Goal: Use online tool/utility: Utilize a website feature to perform a specific function

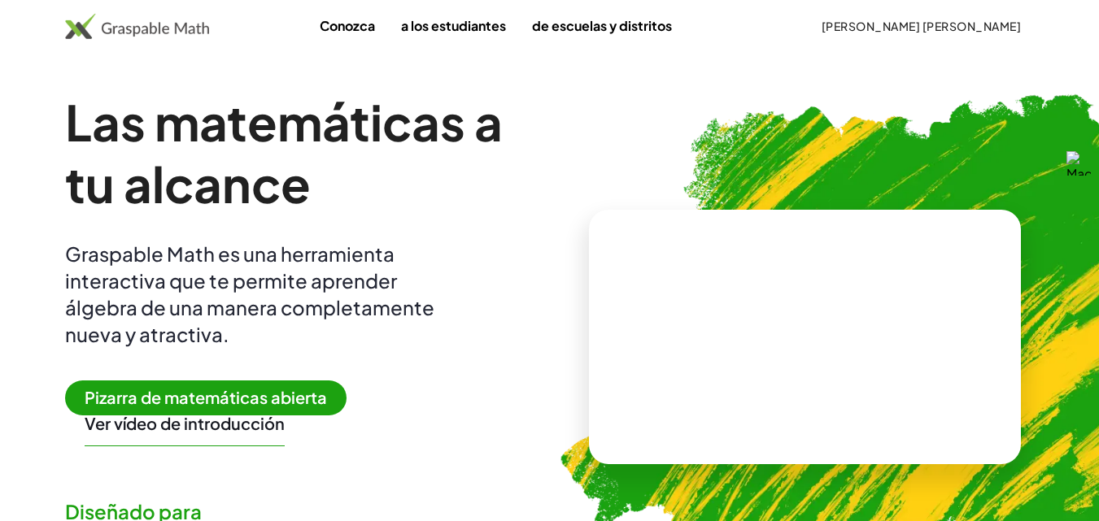
click at [263, 388] on font "Pizarra de matemáticas abierta" at bounding box center [206, 397] width 242 height 20
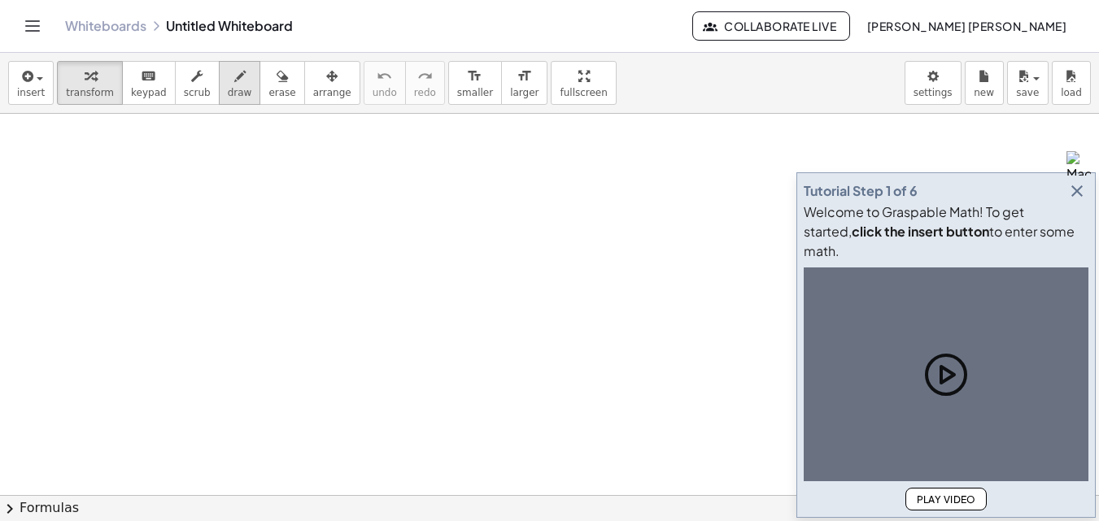
click at [234, 85] on icon "button" at bounding box center [239, 77] width 11 height 20
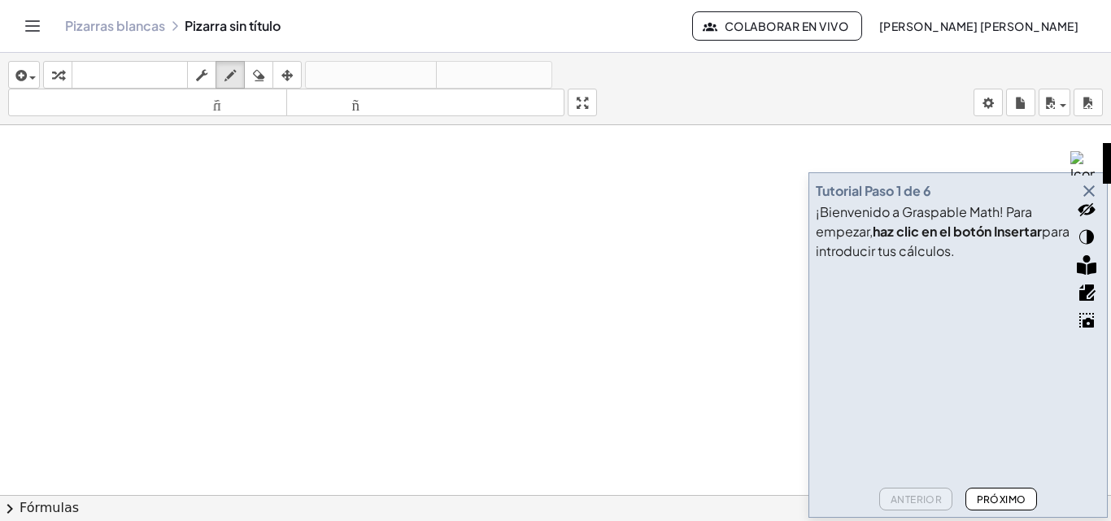
click at [1079, 184] on div at bounding box center [1086, 314] width 49 height 260
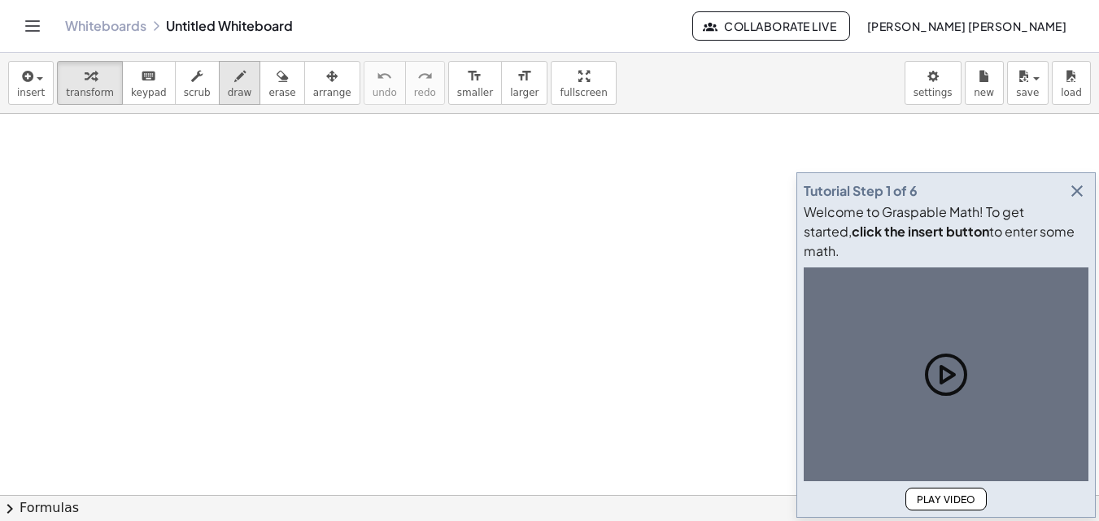
click at [234, 74] on icon "button" at bounding box center [239, 77] width 11 height 20
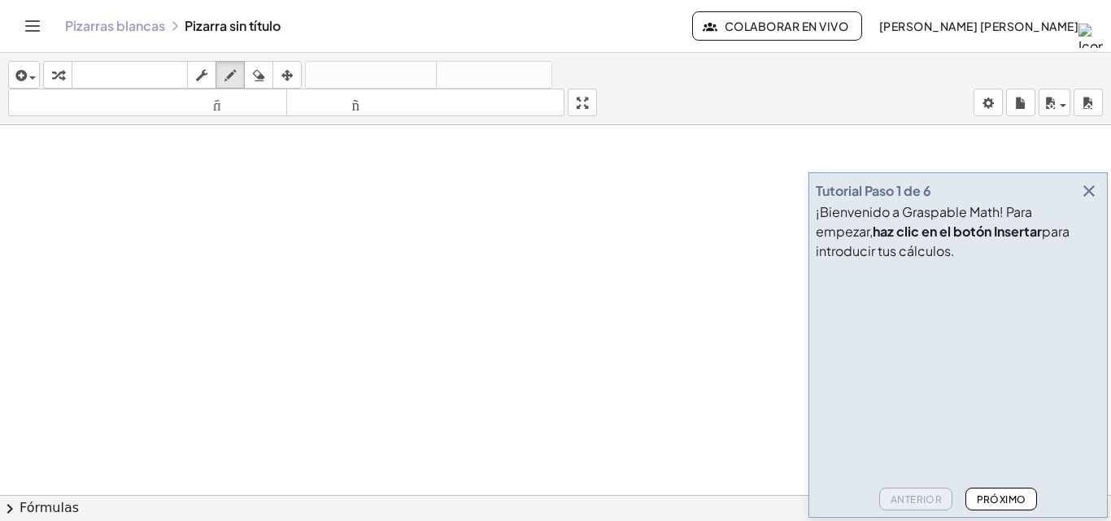
click at [1085, 192] on icon "button" at bounding box center [1089, 191] width 20 height 20
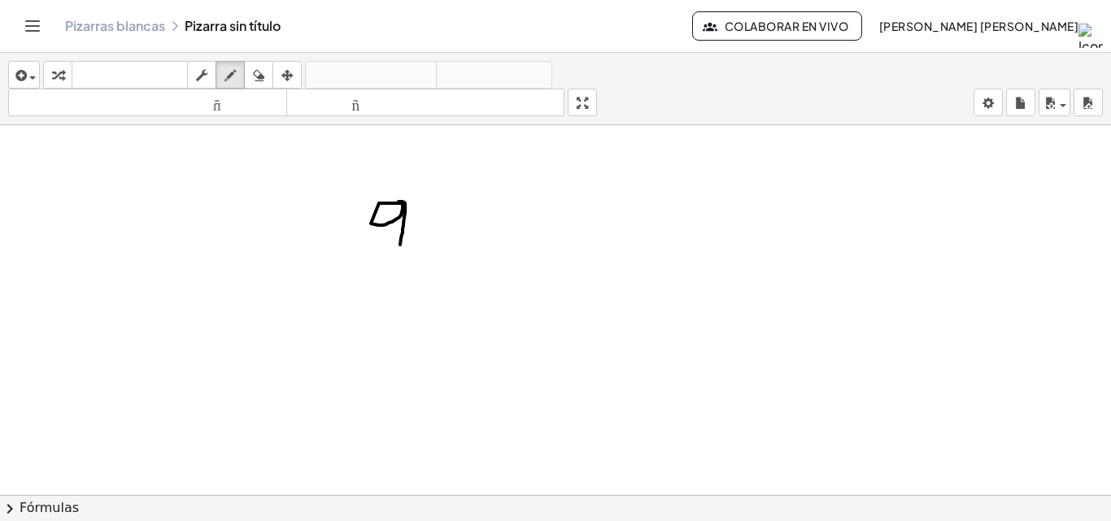
drag, startPoint x: 400, startPoint y: 203, endPoint x: 400, endPoint y: 245, distance: 41.5
drag, startPoint x: 420, startPoint y: 220, endPoint x: 432, endPoint y: 240, distance: 23.7
drag, startPoint x: 453, startPoint y: 204, endPoint x: 443, endPoint y: 248, distance: 45.0
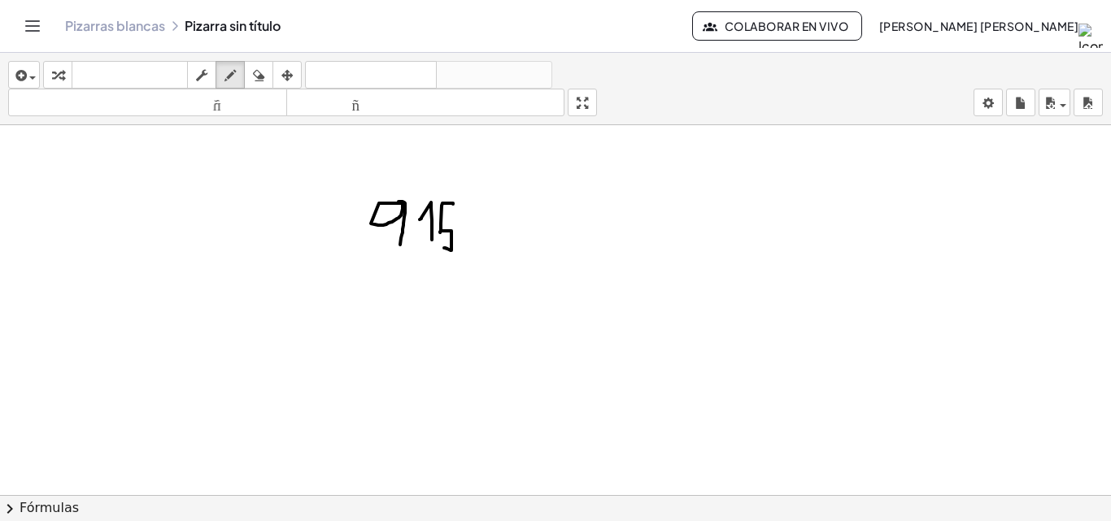
drag, startPoint x: 466, startPoint y: 214, endPoint x: 472, endPoint y: 248, distance: 34.6
drag, startPoint x: 476, startPoint y: 216, endPoint x: 464, endPoint y: 237, distance: 23.7
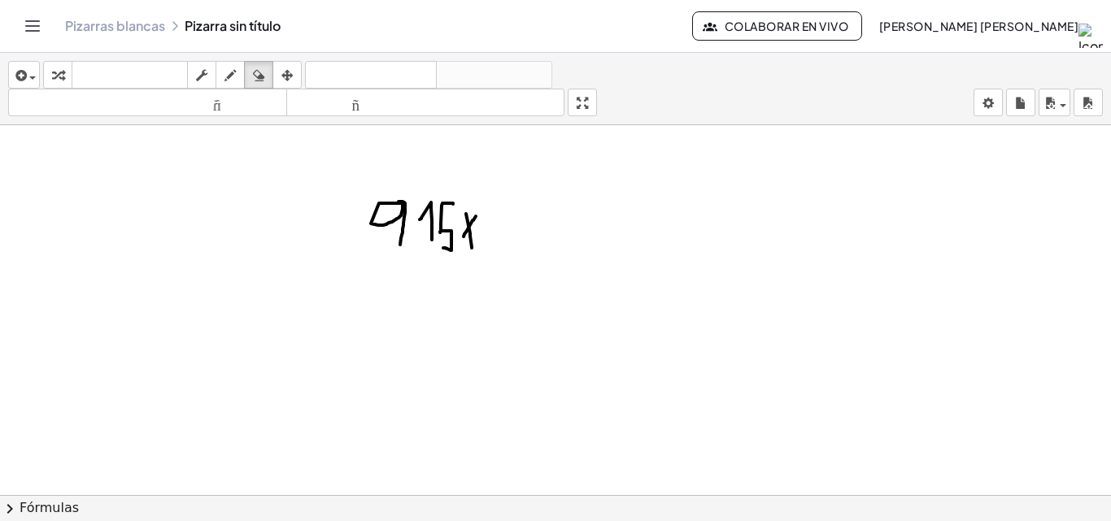
drag, startPoint x: 251, startPoint y: 70, endPoint x: 314, endPoint y: 192, distance: 137.5
click at [262, 89] on div "insertar Seleccione uno: Expresión matemática Función Texto Vídeo de YouTube Gr…" at bounding box center [555, 89] width 1111 height 72
click at [227, 77] on icon "button" at bounding box center [230, 76] width 11 height 20
click at [269, 76] on div "button" at bounding box center [258, 75] width 21 height 20
drag, startPoint x: 560, startPoint y: 213, endPoint x: 425, endPoint y: 198, distance: 135.9
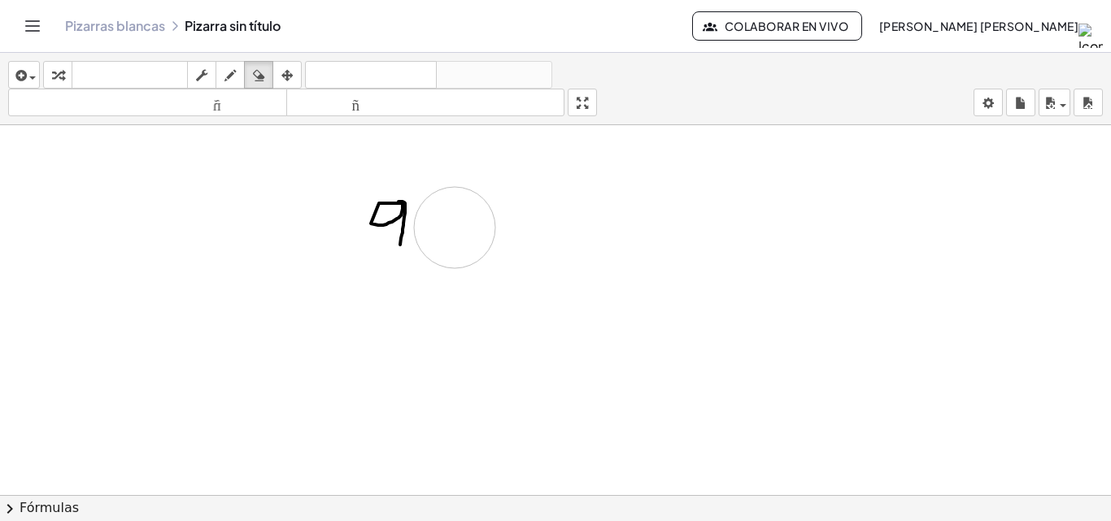
click at [229, 69] on icon "button" at bounding box center [230, 76] width 11 height 20
drag, startPoint x: 435, startPoint y: 218, endPoint x: 455, endPoint y: 253, distance: 40.1
drag, startPoint x: 504, startPoint y: 207, endPoint x: 526, endPoint y: 208, distance: 22.0
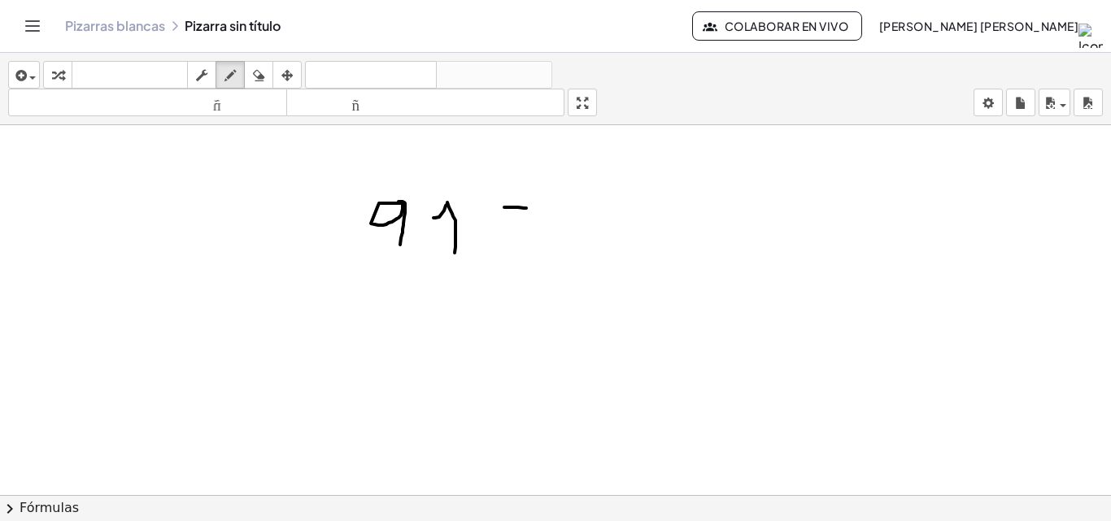
drag, startPoint x: 505, startPoint y: 206, endPoint x: 499, endPoint y: 255, distance: 50.0
drag, startPoint x: 553, startPoint y: 207, endPoint x: 592, endPoint y: 237, distance: 49.3
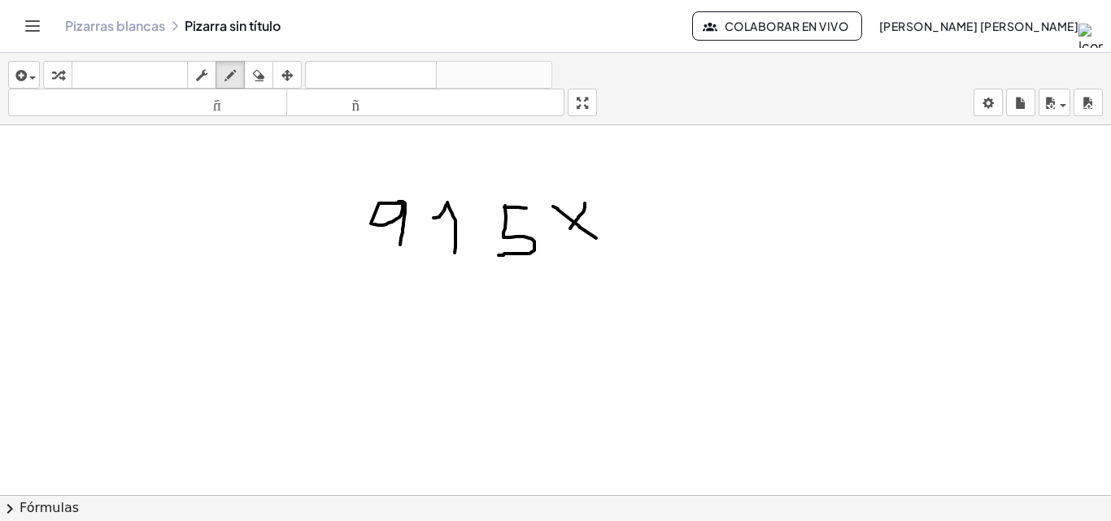
drag, startPoint x: 585, startPoint y: 203, endPoint x: 565, endPoint y: 232, distance: 34.5
drag, startPoint x: 432, startPoint y: 294, endPoint x: 443, endPoint y: 317, distance: 25.5
drag, startPoint x: 512, startPoint y: 287, endPoint x: 493, endPoint y: 315, distance: 33.9
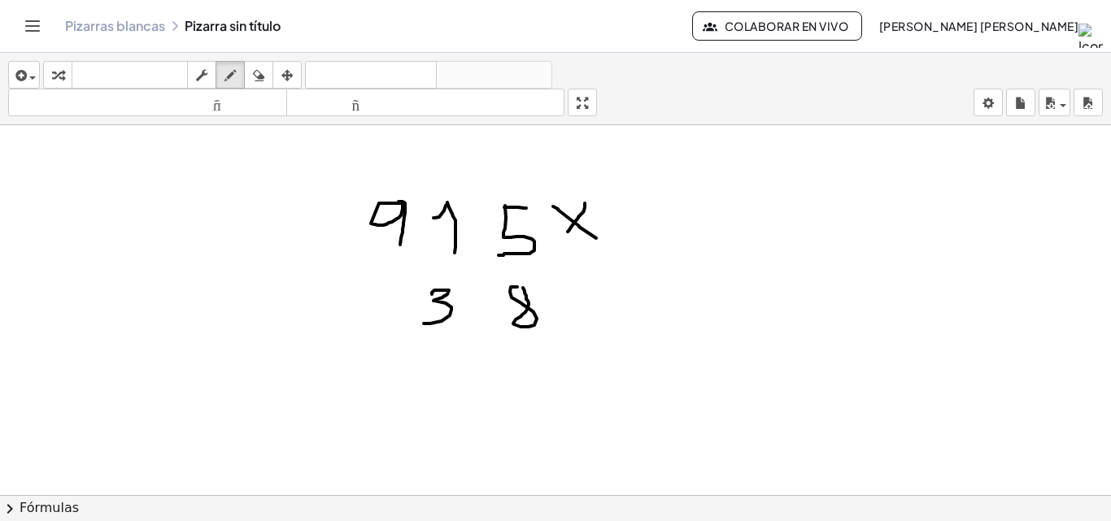
drag, startPoint x: 361, startPoint y: 338, endPoint x: 615, endPoint y: 329, distance: 253.9
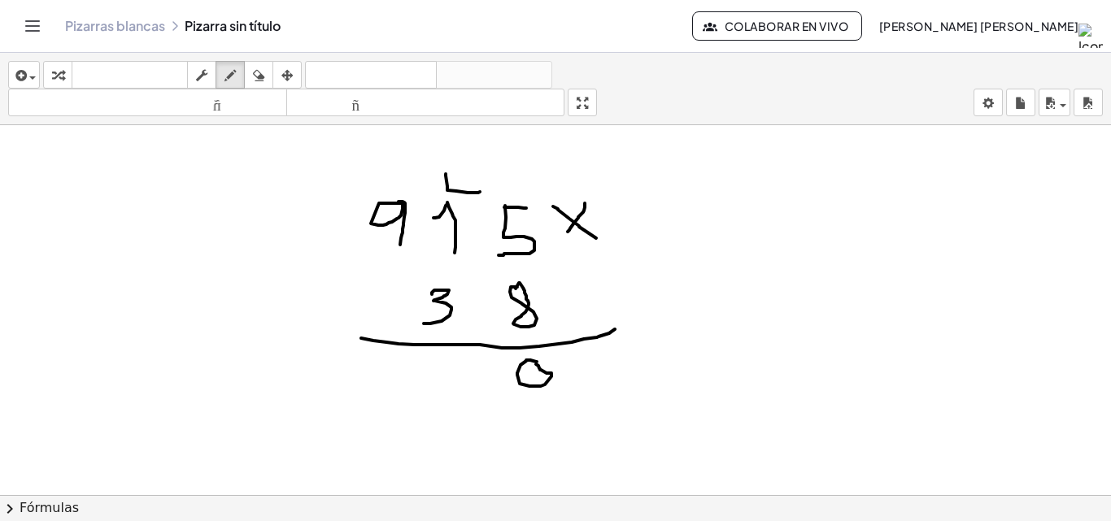
drag, startPoint x: 446, startPoint y: 174, endPoint x: 480, endPoint y: 192, distance: 38.6
drag, startPoint x: 253, startPoint y: 80, endPoint x: 291, endPoint y: 82, distance: 38.3
click at [261, 79] on div "button" at bounding box center [258, 75] width 21 height 20
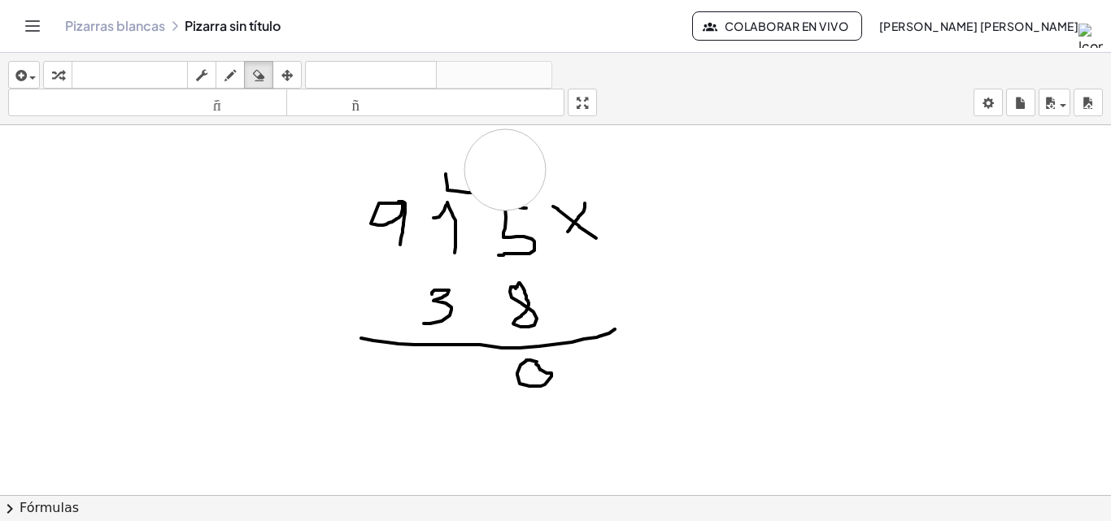
drag, startPoint x: 515, startPoint y: 164, endPoint x: 505, endPoint y: 170, distance: 11.3
drag, startPoint x: 228, startPoint y: 72, endPoint x: 240, endPoint y: 75, distance: 12.6
click at [229, 72] on icon "button" at bounding box center [230, 76] width 11 height 20
drag, startPoint x: 522, startPoint y: 208, endPoint x: 505, endPoint y: 211, distance: 17.3
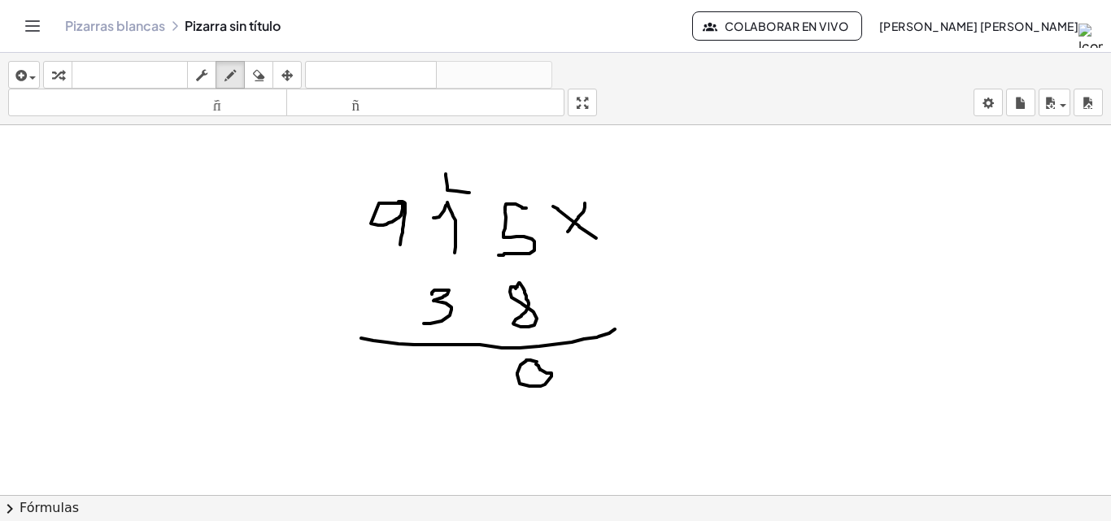
drag, startPoint x: 467, startPoint y: 177, endPoint x: 466, endPoint y: 197, distance: 19.5
drag, startPoint x: 668, startPoint y: 212, endPoint x: 713, endPoint y: 214, distance: 45.6
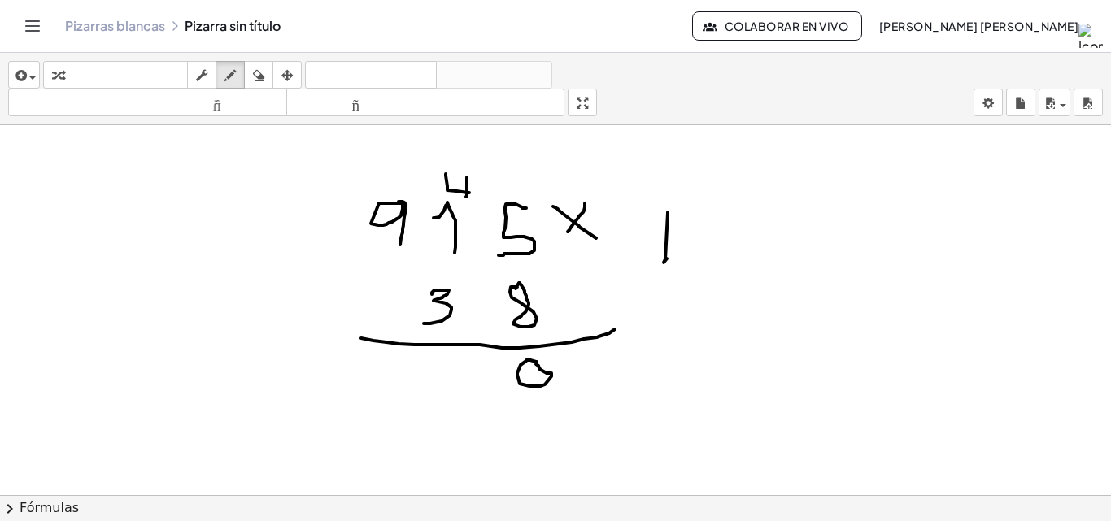
drag, startPoint x: 759, startPoint y: 244, endPoint x: 800, endPoint y: 216, distance: 49.9
drag, startPoint x: 806, startPoint y: 259, endPoint x: 723, endPoint y: 226, distance: 89.4
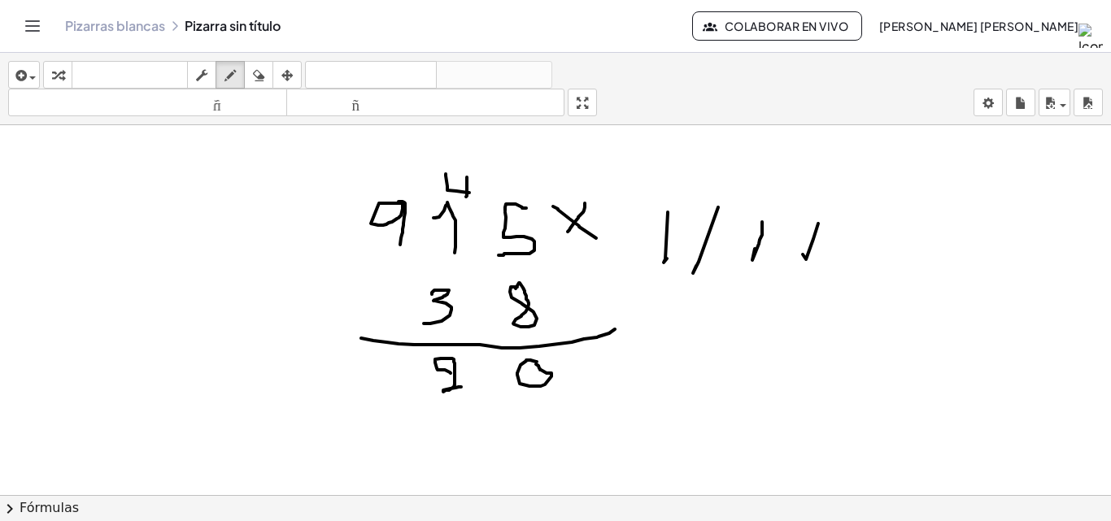
drag, startPoint x: 451, startPoint y: 373, endPoint x: 469, endPoint y: 388, distance: 23.1
drag, startPoint x: 384, startPoint y: 185, endPoint x: 399, endPoint y: 190, distance: 16.5
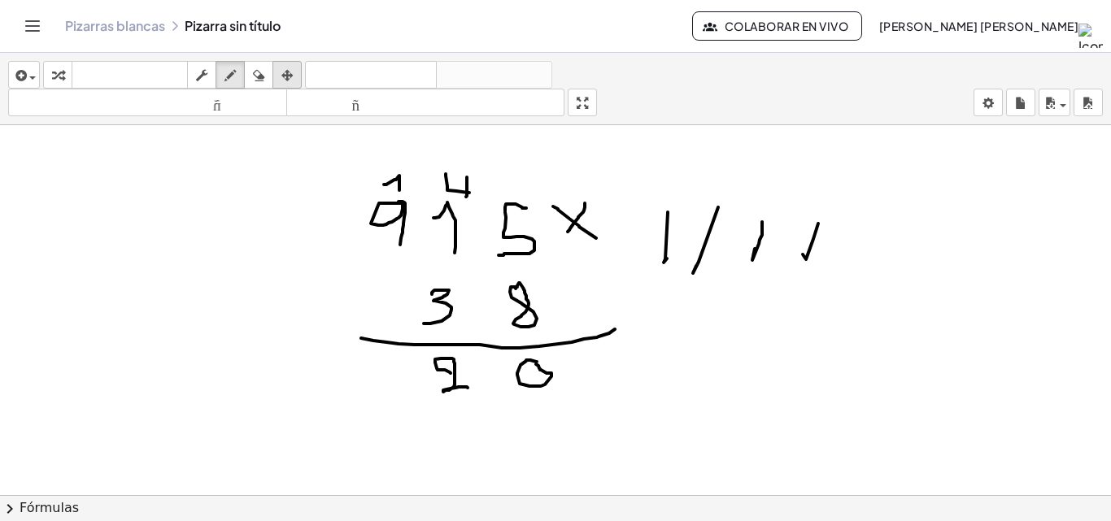
drag, startPoint x: 259, startPoint y: 75, endPoint x: 277, endPoint y: 75, distance: 17.9
click at [260, 75] on icon "button" at bounding box center [258, 76] width 11 height 20
drag, startPoint x: 863, startPoint y: 264, endPoint x: 720, endPoint y: 230, distance: 147.2
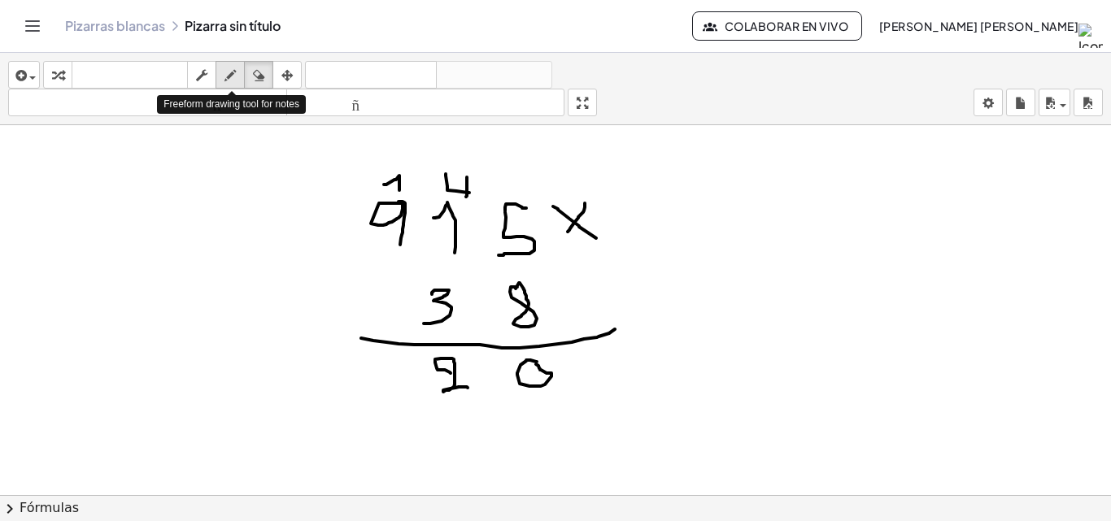
click at [234, 74] on icon "button" at bounding box center [230, 76] width 11 height 20
drag, startPoint x: 686, startPoint y: 223, endPoint x: 669, endPoint y: 254, distance: 34.9
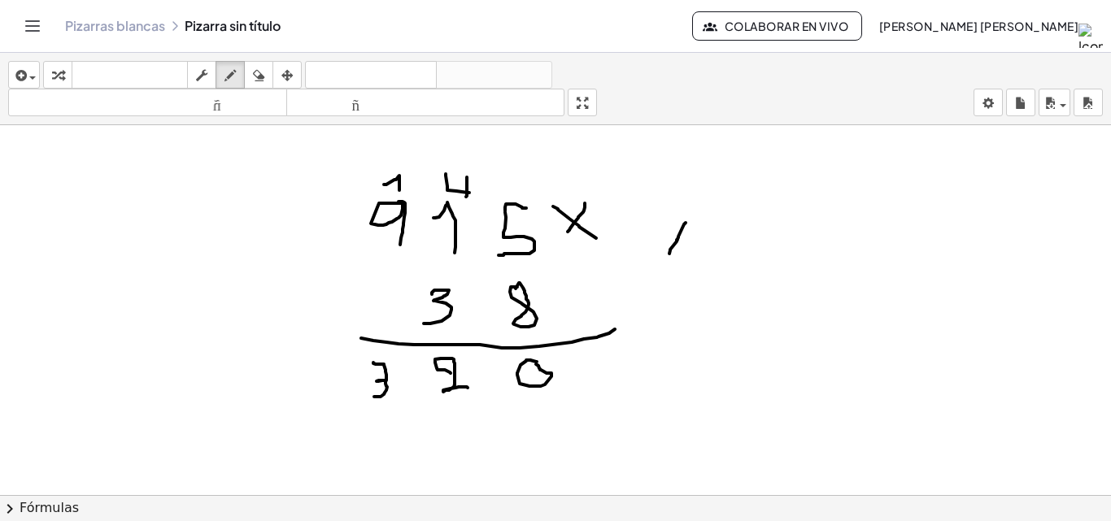
drag, startPoint x: 373, startPoint y: 363, endPoint x: 373, endPoint y: 398, distance: 35.0
drag, startPoint x: 286, startPoint y: 371, endPoint x: 299, endPoint y: 393, distance: 26.0
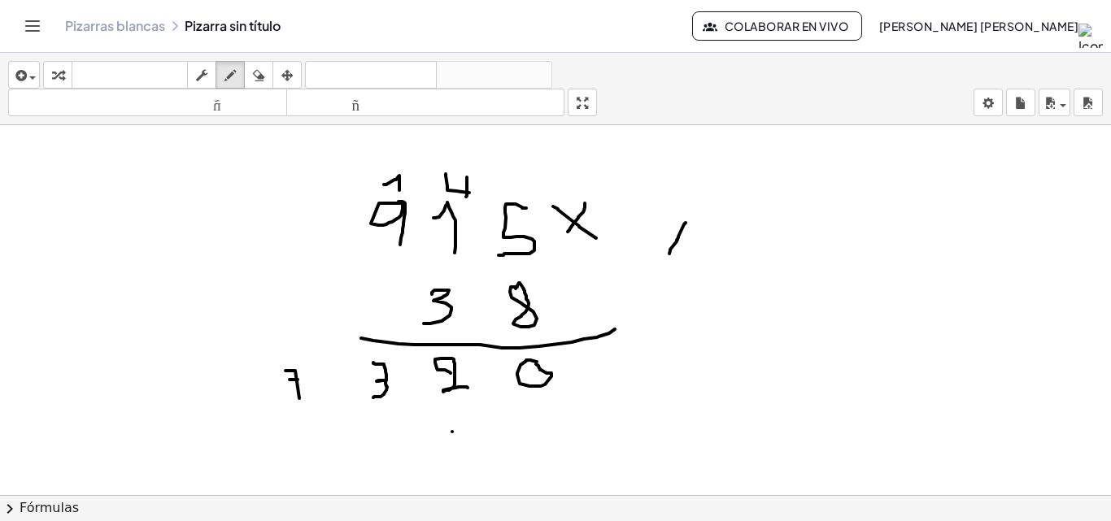
drag, startPoint x: 451, startPoint y: 430, endPoint x: 432, endPoint y: 446, distance: 24.9
drag, startPoint x: 432, startPoint y: 446, endPoint x: 451, endPoint y: 464, distance: 25.9
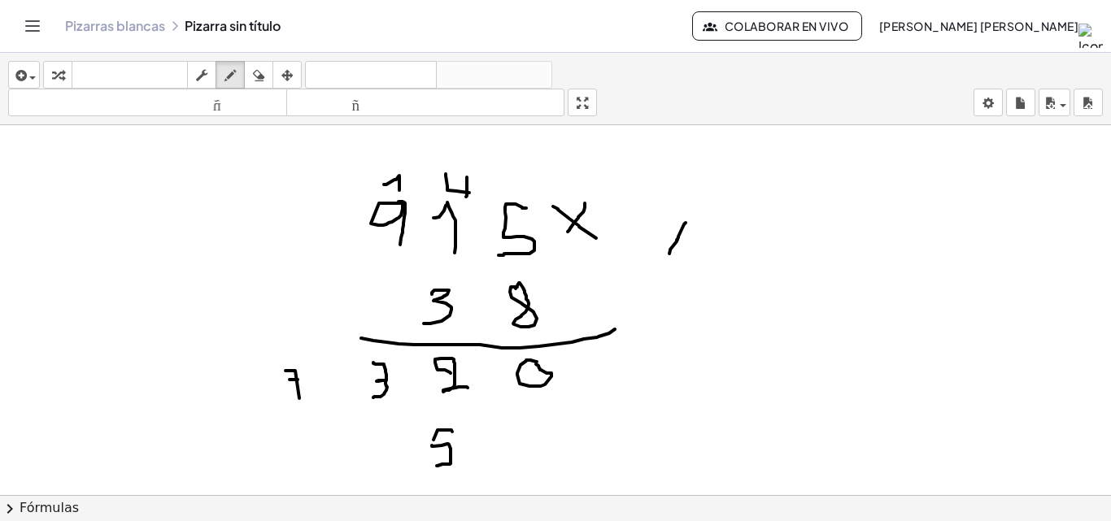
drag, startPoint x: 450, startPoint y: 464, endPoint x: 437, endPoint y: 466, distance: 13.1
drag, startPoint x: 450, startPoint y: 147, endPoint x: 450, endPoint y: 156, distance: 8.9
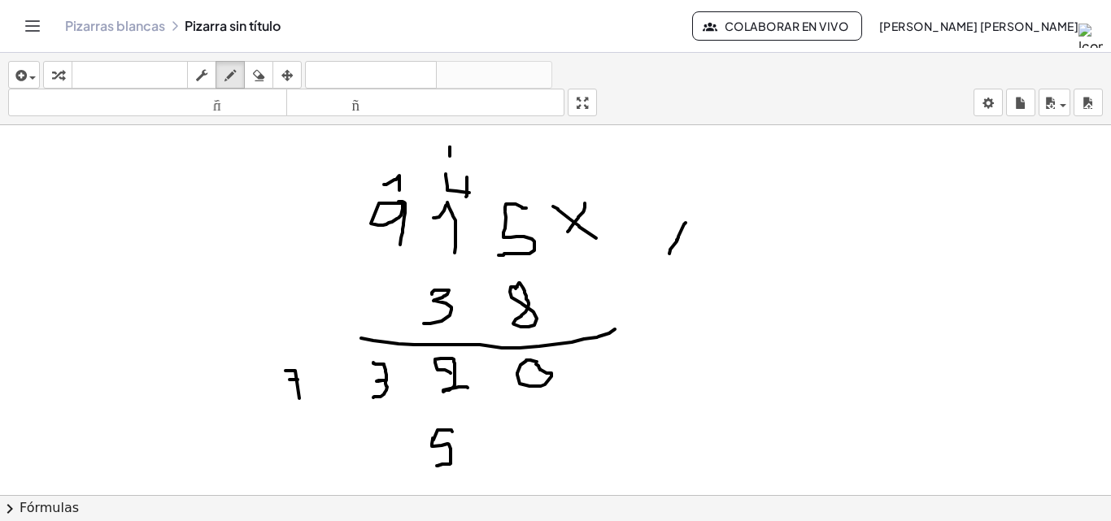
drag, startPoint x: 379, startPoint y: 434, endPoint x: 389, endPoint y: 449, distance: 17.6
drag, startPoint x: 390, startPoint y: 441, endPoint x: 391, endPoint y: 456, distance: 15.5
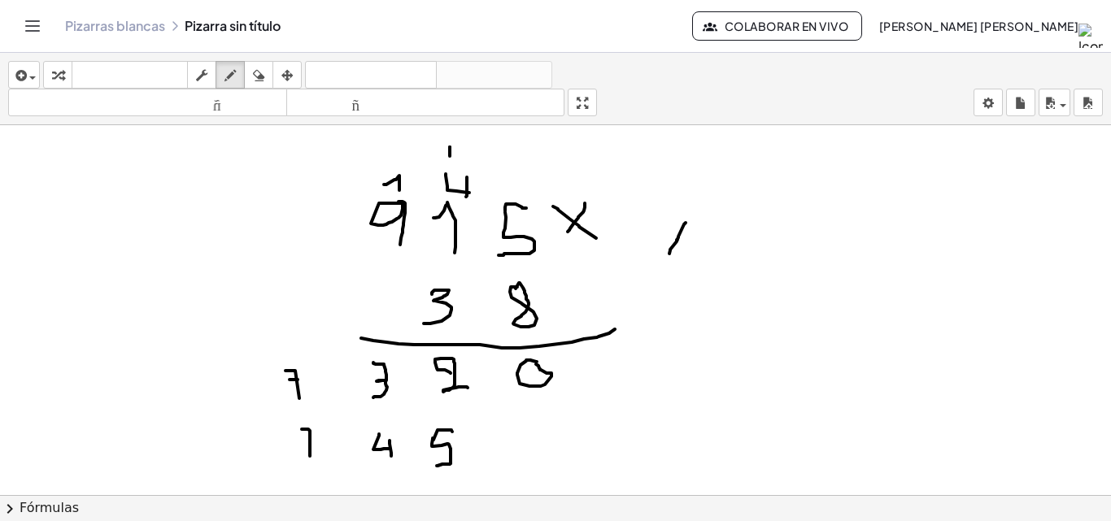
drag, startPoint x: 302, startPoint y: 429, endPoint x: 310, endPoint y: 456, distance: 28.0
drag, startPoint x: 300, startPoint y: 438, endPoint x: 311, endPoint y: 442, distance: 11.3
drag, startPoint x: 229, startPoint y: 435, endPoint x: 240, endPoint y: 459, distance: 25.9
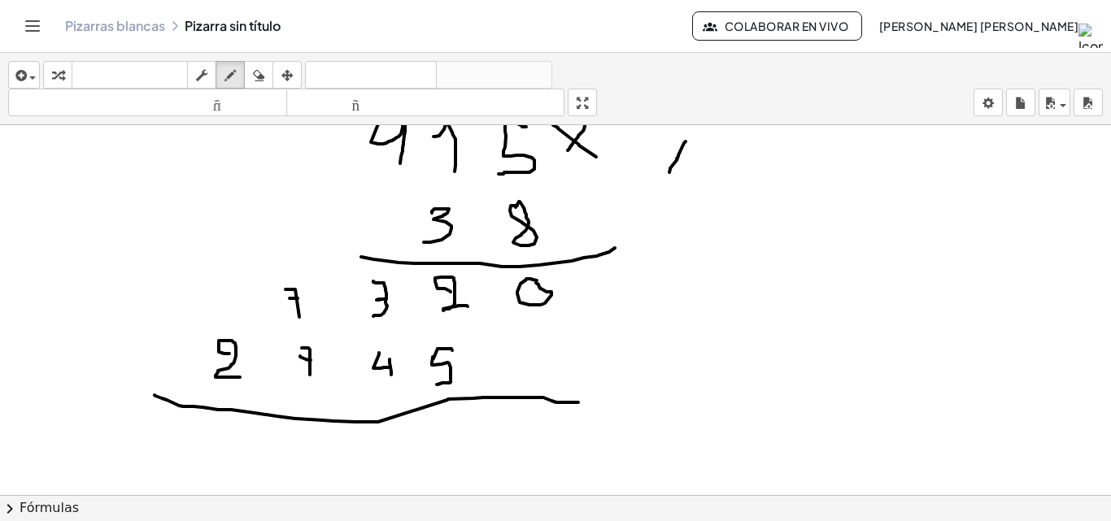
drag, startPoint x: 155, startPoint y: 395, endPoint x: 578, endPoint y: 403, distance: 423.9
click at [578, 403] on div at bounding box center [555, 478] width 1111 height 869
drag, startPoint x: 570, startPoint y: 282, endPoint x: 607, endPoint y: 286, distance: 36.8
click at [607, 286] on div at bounding box center [555, 478] width 1111 height 869
drag, startPoint x: 594, startPoint y: 275, endPoint x: 582, endPoint y: 325, distance: 50.9
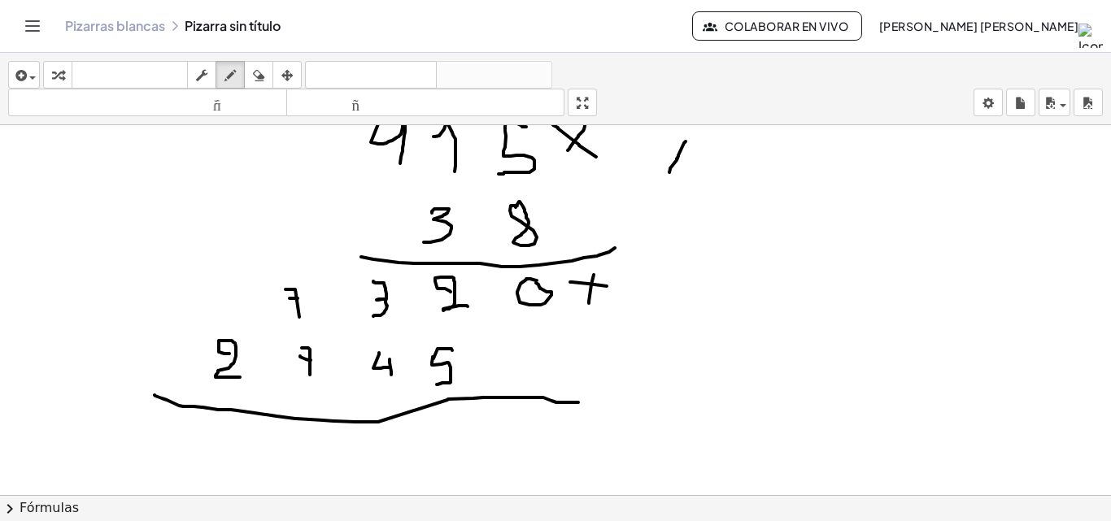
click at [588, 306] on div at bounding box center [555, 478] width 1111 height 869
click at [510, 409] on div at bounding box center [555, 478] width 1111 height 869
click at [515, 408] on div at bounding box center [555, 478] width 1111 height 869
drag, startPoint x: 445, startPoint y: 412, endPoint x: 458, endPoint y: 429, distance: 22.1
click at [458, 429] on div at bounding box center [555, 478] width 1111 height 869
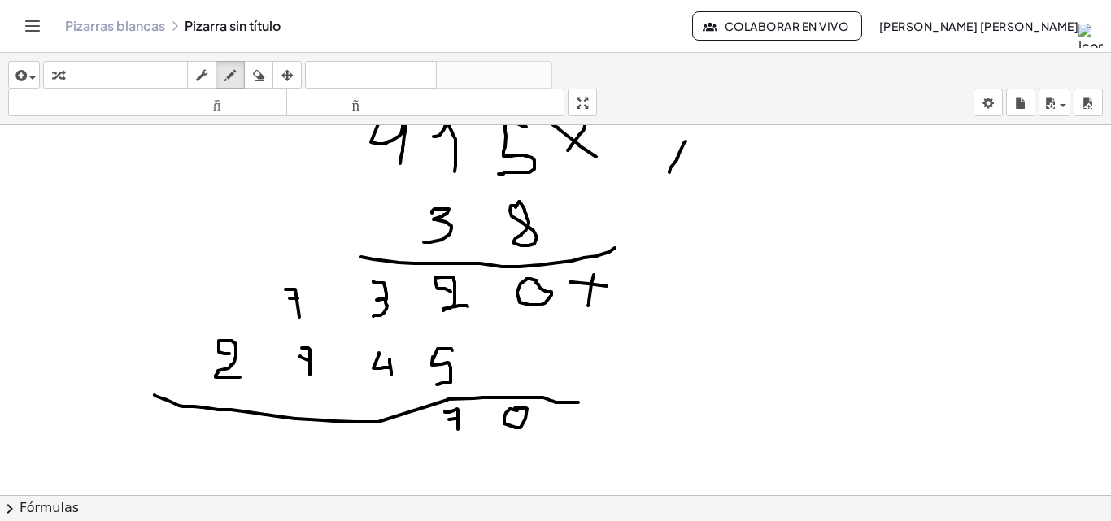
click at [456, 419] on div at bounding box center [555, 478] width 1111 height 869
drag, startPoint x: 374, startPoint y: 430, endPoint x: 381, endPoint y: 450, distance: 20.8
click at [381, 450] on div at bounding box center [555, 478] width 1111 height 869
drag, startPoint x: 372, startPoint y: 438, endPoint x: 381, endPoint y: 438, distance: 9.0
click at [381, 438] on div at bounding box center [555, 478] width 1111 height 869
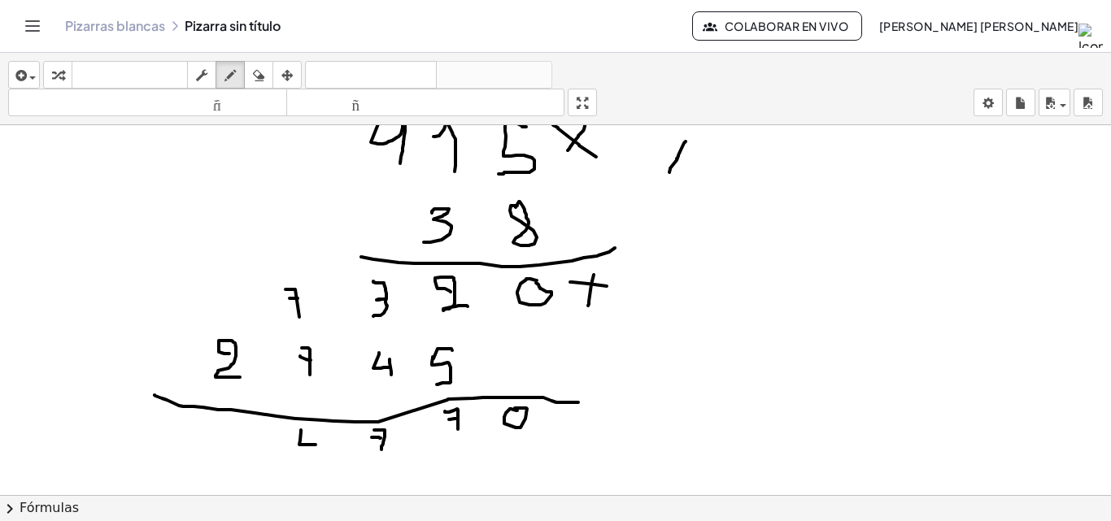
drag, startPoint x: 301, startPoint y: 430, endPoint x: 316, endPoint y: 445, distance: 20.7
click at [316, 445] on div at bounding box center [555, 478] width 1111 height 869
drag, startPoint x: 316, startPoint y: 443, endPoint x: 314, endPoint y: 454, distance: 11.5
click at [314, 454] on div at bounding box center [555, 478] width 1111 height 869
drag, startPoint x: 316, startPoint y: 432, endPoint x: 311, endPoint y: 462, distance: 30.5
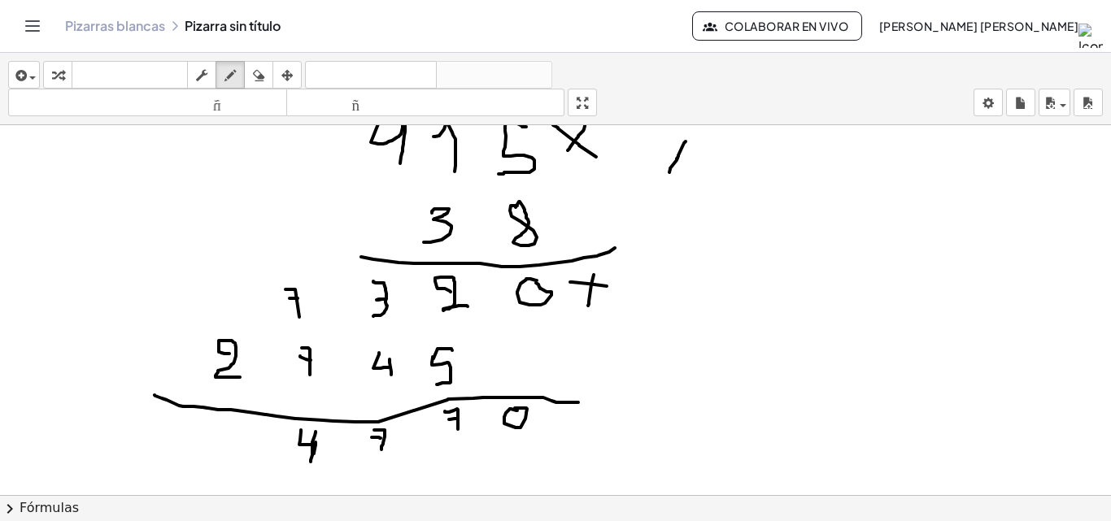
click at [311, 462] on div at bounding box center [555, 478] width 1111 height 869
drag, startPoint x: 229, startPoint y: 318, endPoint x: 242, endPoint y: 330, distance: 18.4
click at [242, 330] on div at bounding box center [555, 478] width 1111 height 869
click at [232, 434] on div at bounding box center [555, 478] width 1111 height 869
drag, startPoint x: 220, startPoint y: 427, endPoint x: 232, endPoint y: 451, distance: 27.3
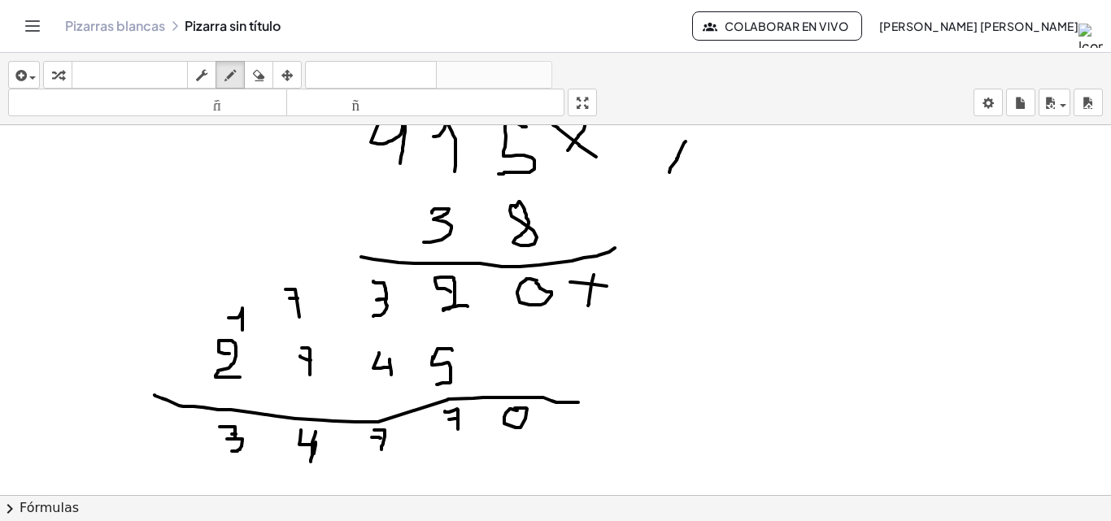
click at [232, 451] on div at bounding box center [555, 478] width 1111 height 869
drag, startPoint x: 347, startPoint y: 443, endPoint x: 332, endPoint y: 462, distance: 23.8
click at [332, 462] on div at bounding box center [555, 478] width 1111 height 869
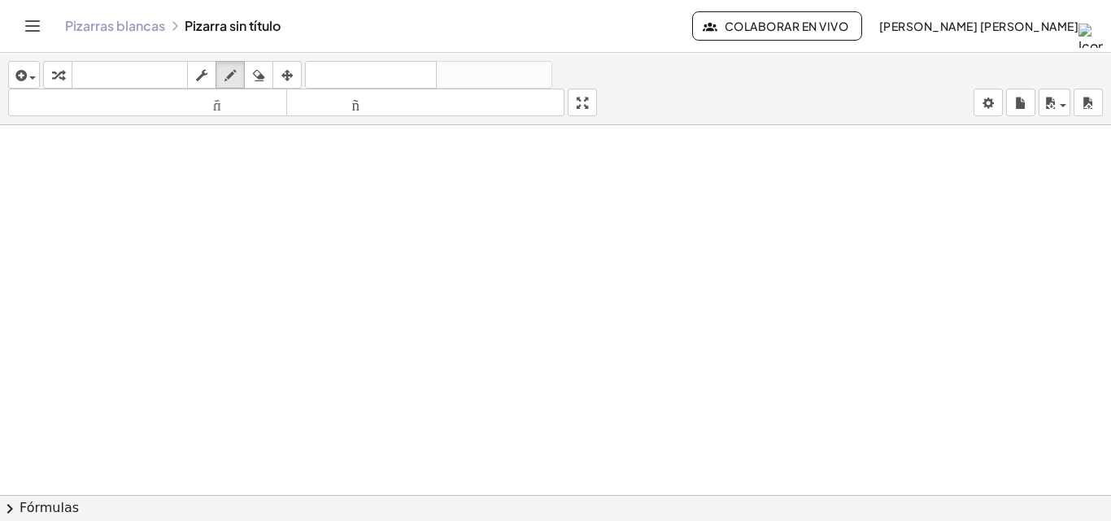
scroll to position [488, 0]
drag, startPoint x: 262, startPoint y: 168, endPoint x: 283, endPoint y: 173, distance: 21.7
click at [266, 171] on div at bounding box center [555, 71] width 1111 height 869
drag, startPoint x: 351, startPoint y: 179, endPoint x: 354, endPoint y: 194, distance: 15.8
click at [348, 182] on div at bounding box center [555, 71] width 1111 height 869
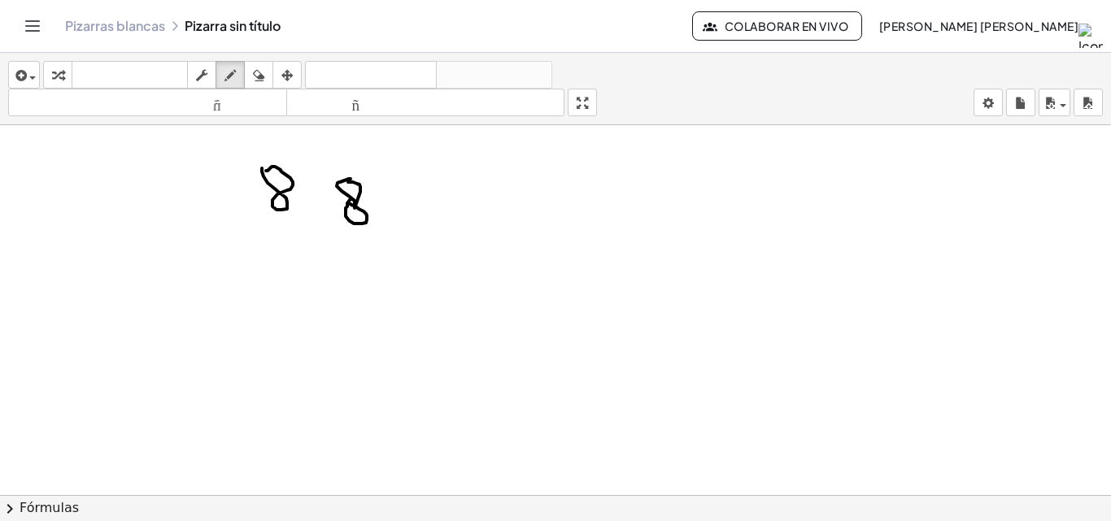
click at [350, 204] on div at bounding box center [555, 71] width 1111 height 869
drag, startPoint x: 422, startPoint y: 181, endPoint x: 411, endPoint y: 200, distance: 22.6
click at [413, 202] on div at bounding box center [555, 71] width 1111 height 869
drag, startPoint x: 477, startPoint y: 178, endPoint x: 508, endPoint y: 207, distance: 42.6
click at [508, 207] on div at bounding box center [555, 71] width 1111 height 869
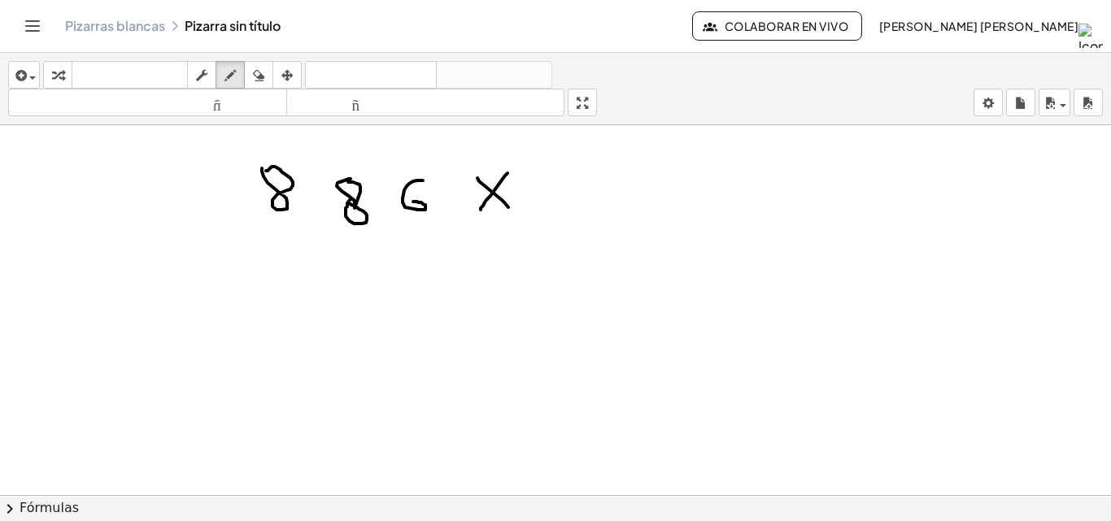
drag, startPoint x: 508, startPoint y: 173, endPoint x: 481, endPoint y: 210, distance: 45.4
click at [481, 210] on div at bounding box center [555, 71] width 1111 height 869
drag, startPoint x: 354, startPoint y: 252, endPoint x: 341, endPoint y: 278, distance: 29.1
click at [341, 278] on div at bounding box center [555, 71] width 1111 height 869
drag, startPoint x: 420, startPoint y: 256, endPoint x: 412, endPoint y: 279, distance: 24.2
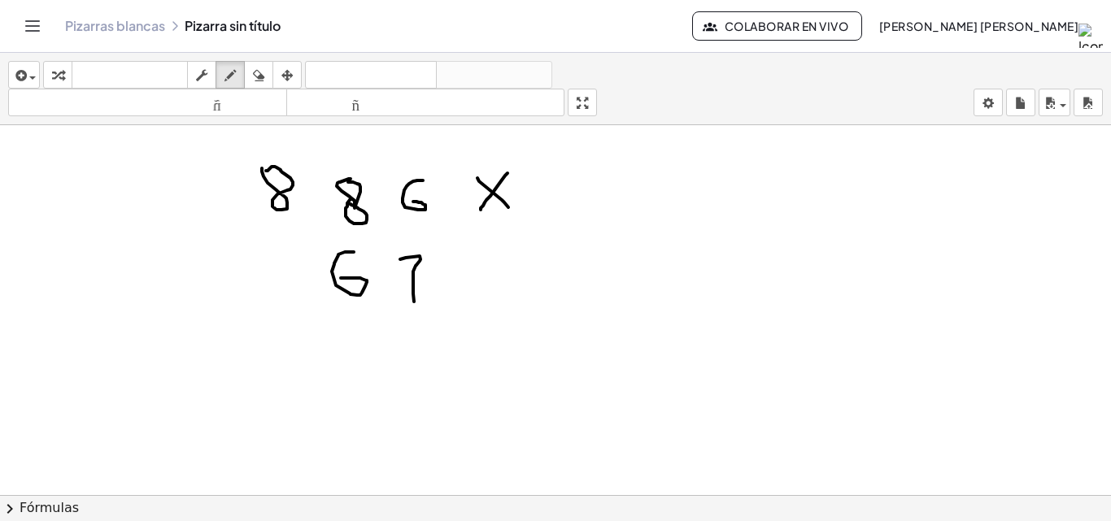
click at [412, 299] on div at bounding box center [555, 71] width 1111 height 869
click at [437, 281] on div at bounding box center [555, 71] width 1111 height 869
drag, startPoint x: 285, startPoint y: 321, endPoint x: 482, endPoint y: 329, distance: 197.0
click at [484, 335] on div at bounding box center [555, 71] width 1111 height 869
drag, startPoint x: 422, startPoint y: 364, endPoint x: 436, endPoint y: 383, distance: 23.9
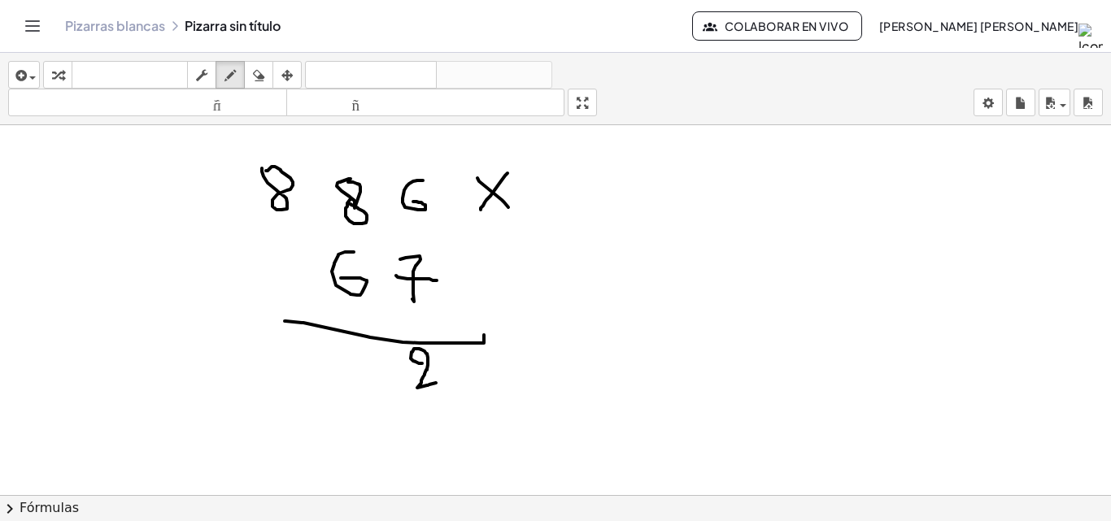
click at [436, 383] on div at bounding box center [555, 71] width 1111 height 869
drag, startPoint x: 346, startPoint y: 160, endPoint x: 361, endPoint y: 168, distance: 17.5
click at [361, 172] on div at bounding box center [555, 71] width 1111 height 869
drag, startPoint x: 361, startPoint y: 163, endPoint x: 361, endPoint y: 178, distance: 14.6
click at [361, 178] on div at bounding box center [555, 71] width 1111 height 869
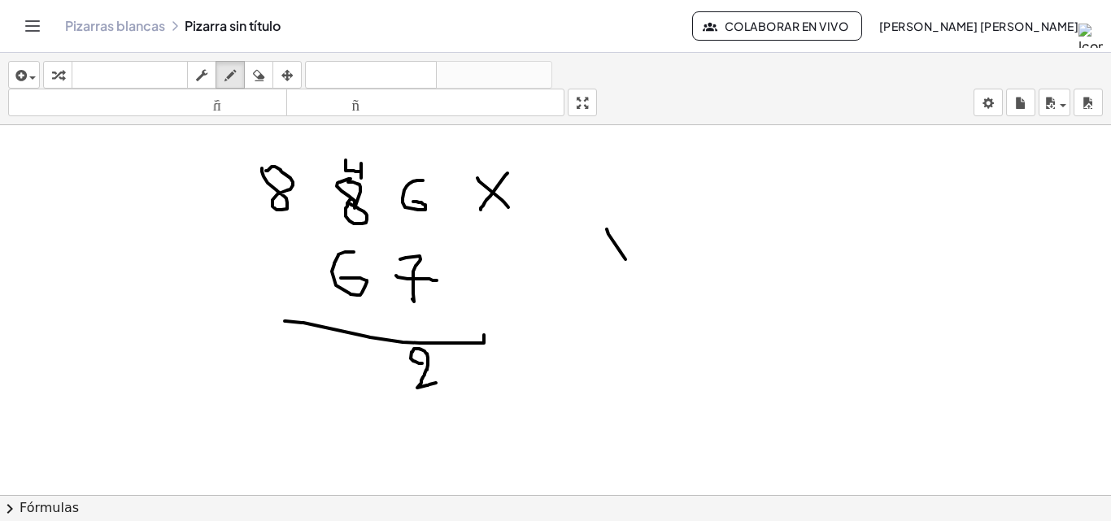
drag, startPoint x: 607, startPoint y: 229, endPoint x: 630, endPoint y: 271, distance: 47.7
click at [630, 271] on div at bounding box center [555, 71] width 1111 height 869
click at [650, 250] on div at bounding box center [555, 71] width 1111 height 869
drag, startPoint x: 665, startPoint y: 242, endPoint x: 657, endPoint y: 212, distance: 31.0
click at [665, 241] on div at bounding box center [555, 71] width 1111 height 869
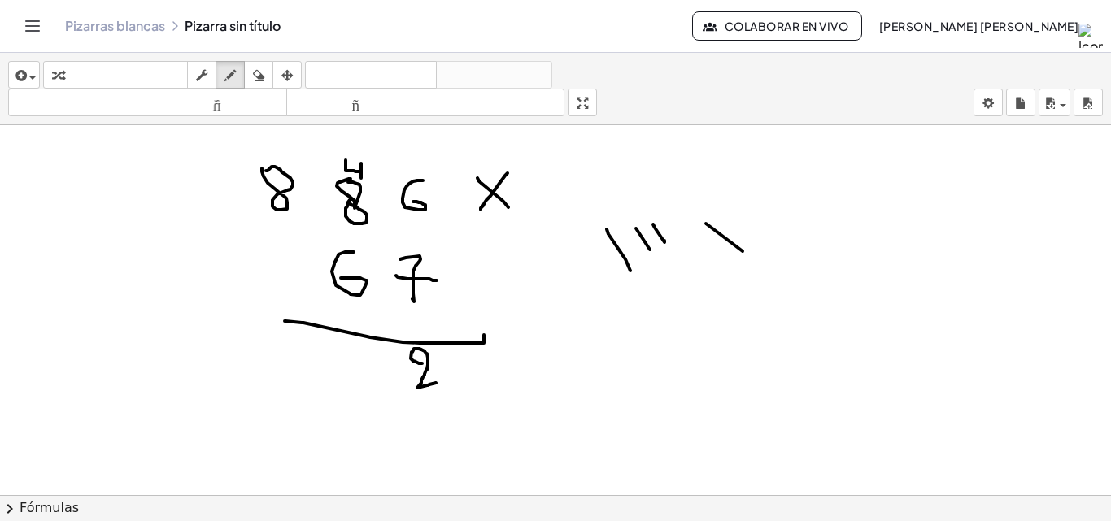
drag, startPoint x: 743, startPoint y: 251, endPoint x: 676, endPoint y: 251, distance: 66.7
click at [727, 255] on div at bounding box center [555, 71] width 1111 height 869
click at [368, 352] on div at bounding box center [555, 71] width 1111 height 869
drag, startPoint x: 277, startPoint y: 141, endPoint x: 268, endPoint y: 146, distance: 10.2
click at [268, 146] on div at bounding box center [555, 71] width 1111 height 869
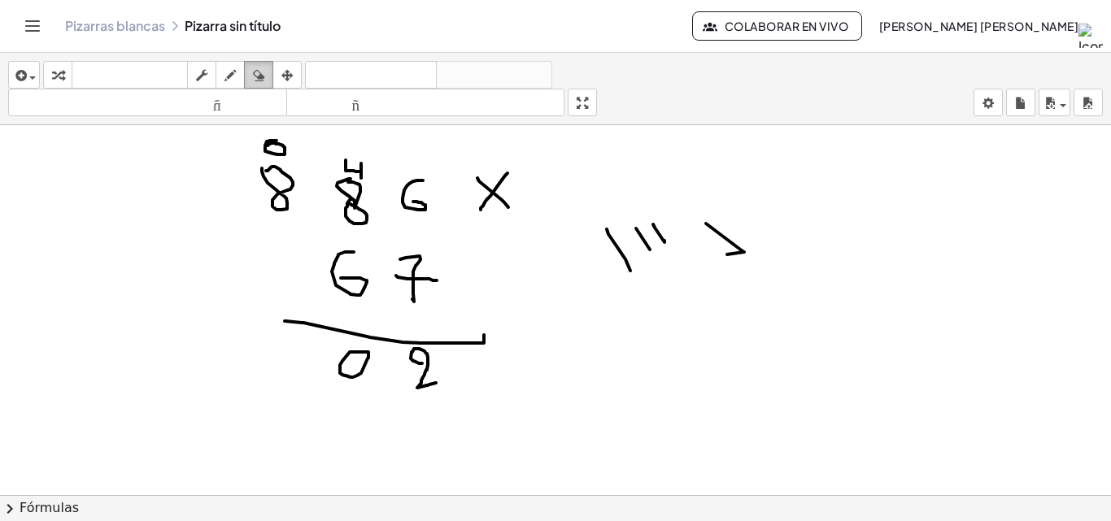
drag, startPoint x: 263, startPoint y: 76, endPoint x: 263, endPoint y: 88, distance: 12.2
click at [263, 78] on icon "button" at bounding box center [258, 76] width 11 height 20
click at [264, 129] on div at bounding box center [555, 71] width 1111 height 869
drag, startPoint x: 242, startPoint y: 68, endPoint x: 245, endPoint y: 87, distance: 18.9
click at [242, 69] on button "dibujar" at bounding box center [230, 75] width 29 height 28
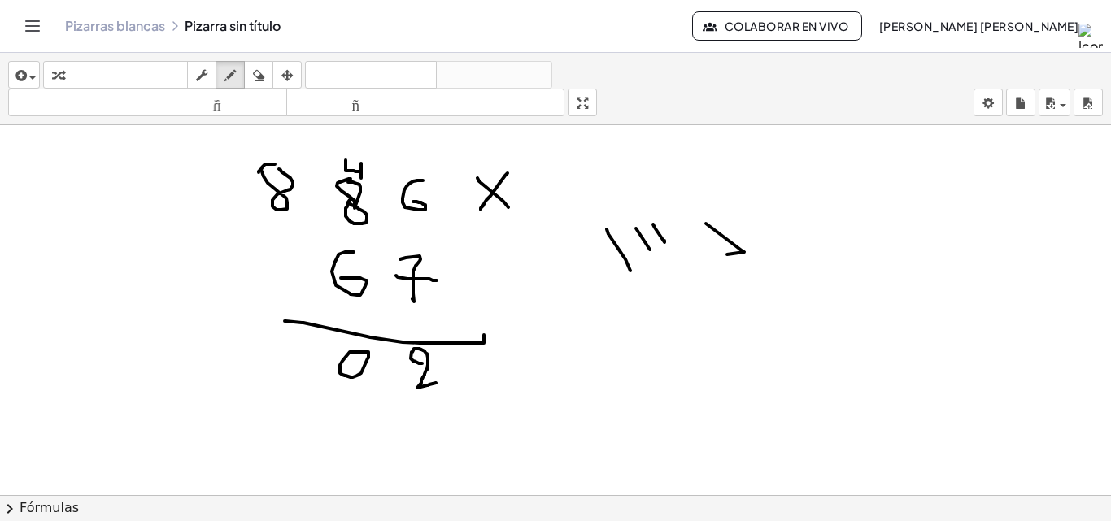
drag, startPoint x: 275, startPoint y: 164, endPoint x: 270, endPoint y: 172, distance: 9.5
click at [259, 173] on div at bounding box center [555, 71] width 1111 height 869
drag, startPoint x: 272, startPoint y: 166, endPoint x: 282, endPoint y: 168, distance: 10.7
click at [282, 168] on div at bounding box center [555, 71] width 1111 height 869
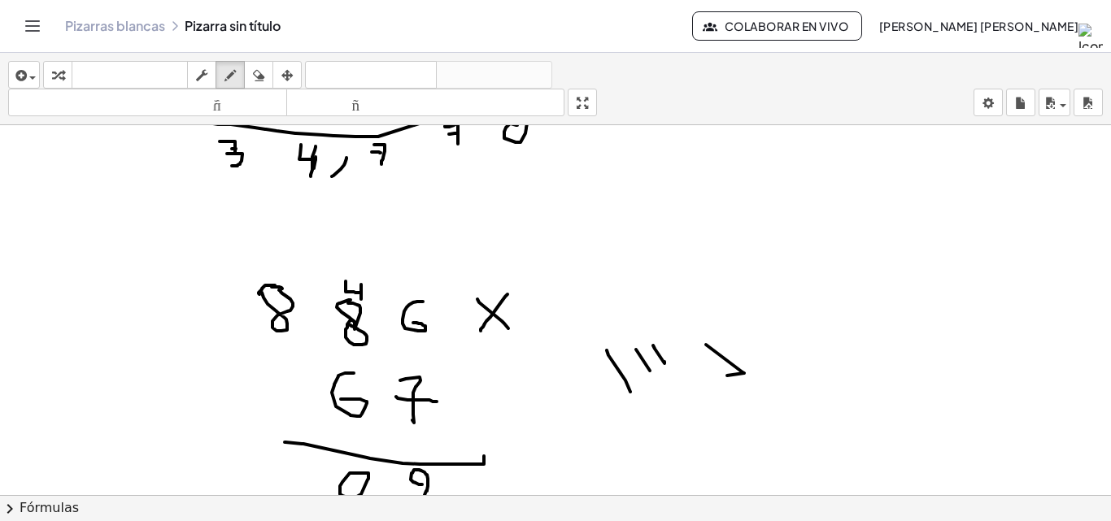
scroll to position [325, 0]
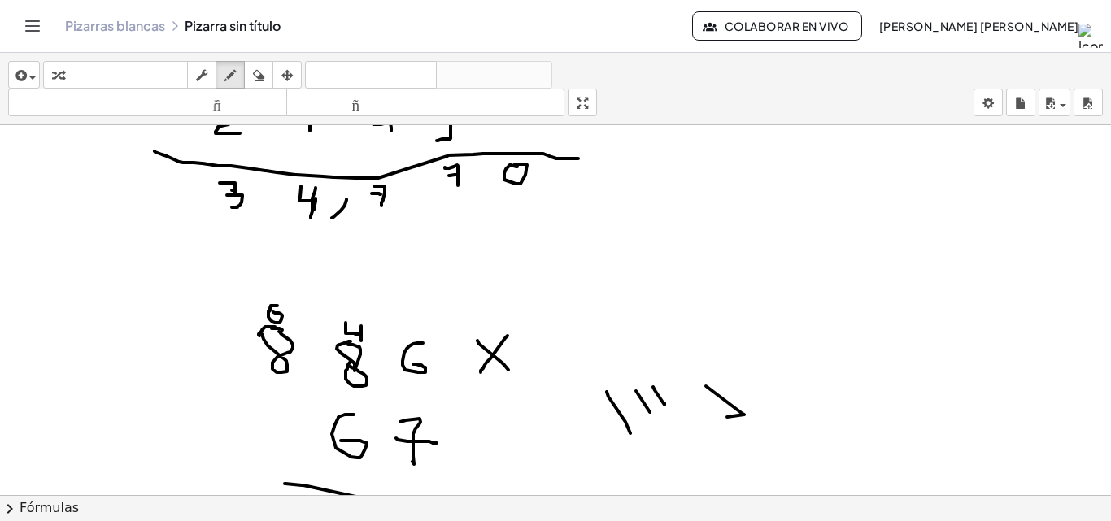
click at [273, 312] on div at bounding box center [555, 234] width 1111 height 869
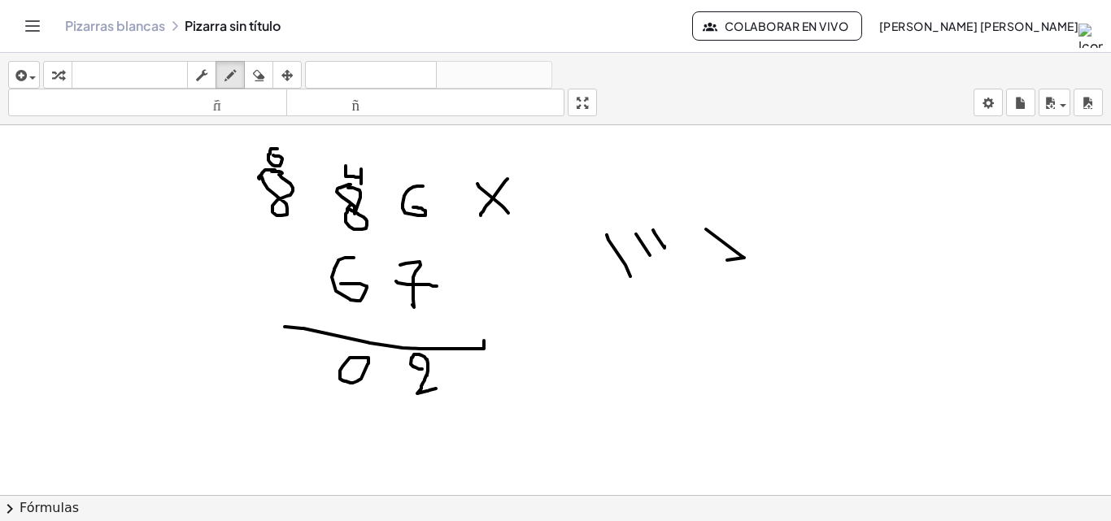
scroll to position [488, 0]
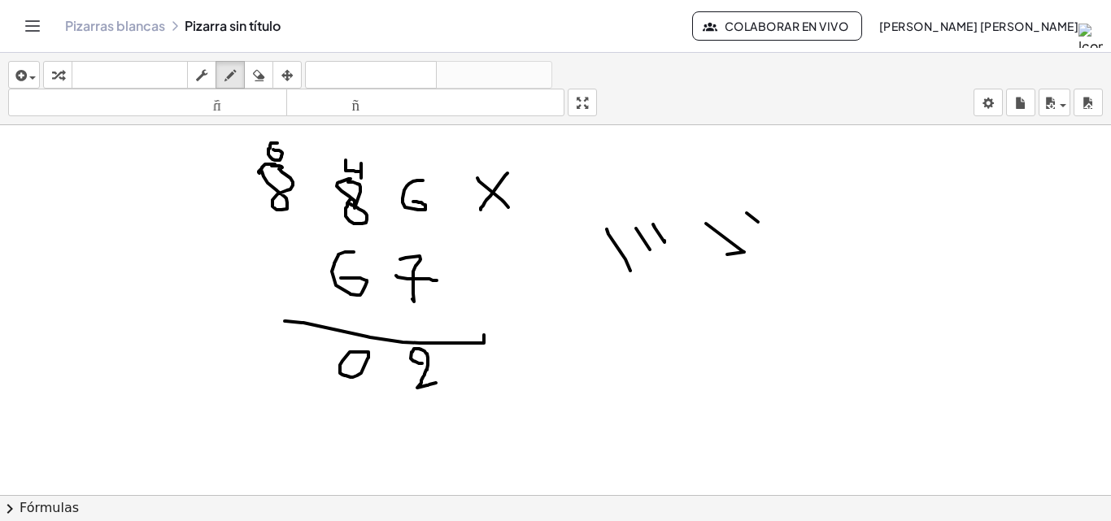
drag, startPoint x: 747, startPoint y: 213, endPoint x: 771, endPoint y: 235, distance: 32.8
click at [766, 238] on div at bounding box center [555, 71] width 1111 height 869
drag, startPoint x: 781, startPoint y: 206, endPoint x: 788, endPoint y: 224, distance: 19.3
click at [788, 224] on div at bounding box center [555, 71] width 1111 height 869
click at [271, 368] on div at bounding box center [555, 71] width 1111 height 869
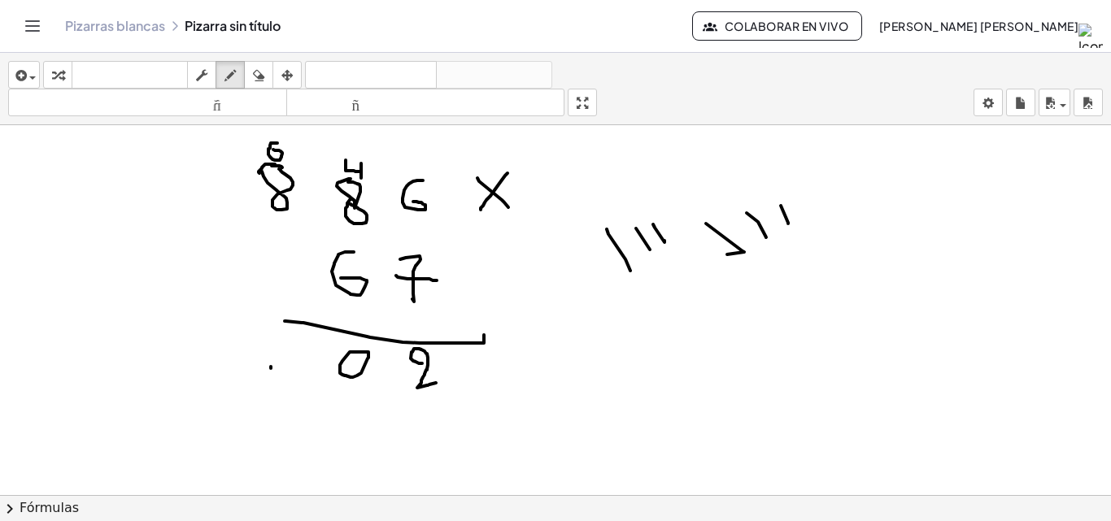
click at [203, 362] on div at bounding box center [555, 71] width 1111 height 869
drag, startPoint x: 271, startPoint y: 365, endPoint x: 282, endPoint y: 387, distance: 24.7
click at [282, 387] on div at bounding box center [555, 71] width 1111 height 869
drag, startPoint x: 211, startPoint y: 355, endPoint x: 193, endPoint y: 368, distance: 22.1
click at [193, 368] on div at bounding box center [555, 71] width 1111 height 869
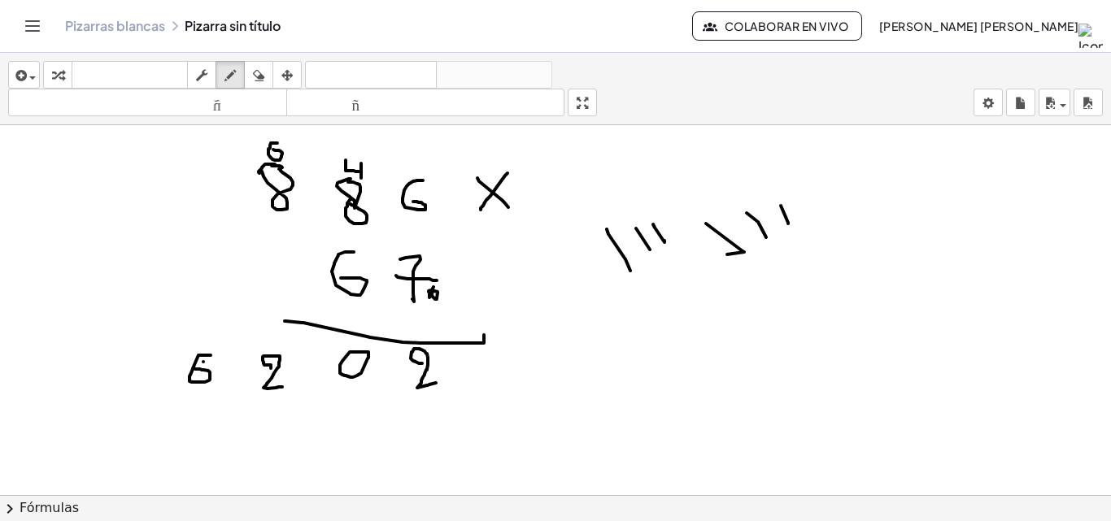
drag, startPoint x: 434, startPoint y: 287, endPoint x: 429, endPoint y: 296, distance: 9.8
click at [429, 296] on div at bounding box center [555, 71] width 1111 height 869
click at [361, 310] on div at bounding box center [555, 71] width 1111 height 869
click at [353, 389] on div at bounding box center [555, 71] width 1111 height 869
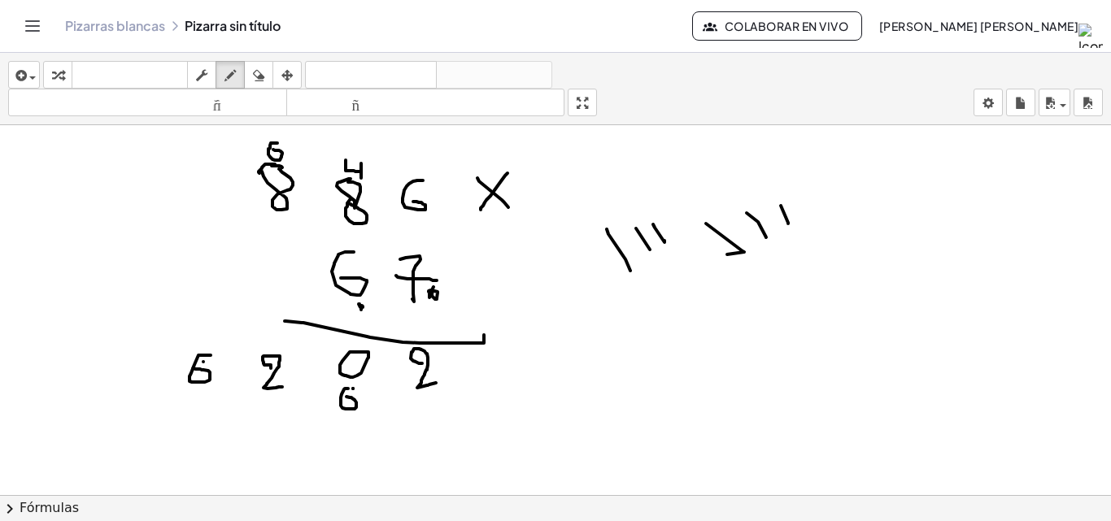
click at [347, 397] on div at bounding box center [555, 71] width 1111 height 869
click at [353, 391] on div at bounding box center [555, 71] width 1111 height 869
drag, startPoint x: 354, startPoint y: 146, endPoint x: 358, endPoint y: 155, distance: 9.1
click at [358, 155] on div at bounding box center [555, 71] width 1111 height 869
click at [259, 76] on icon "button" at bounding box center [258, 76] width 11 height 20
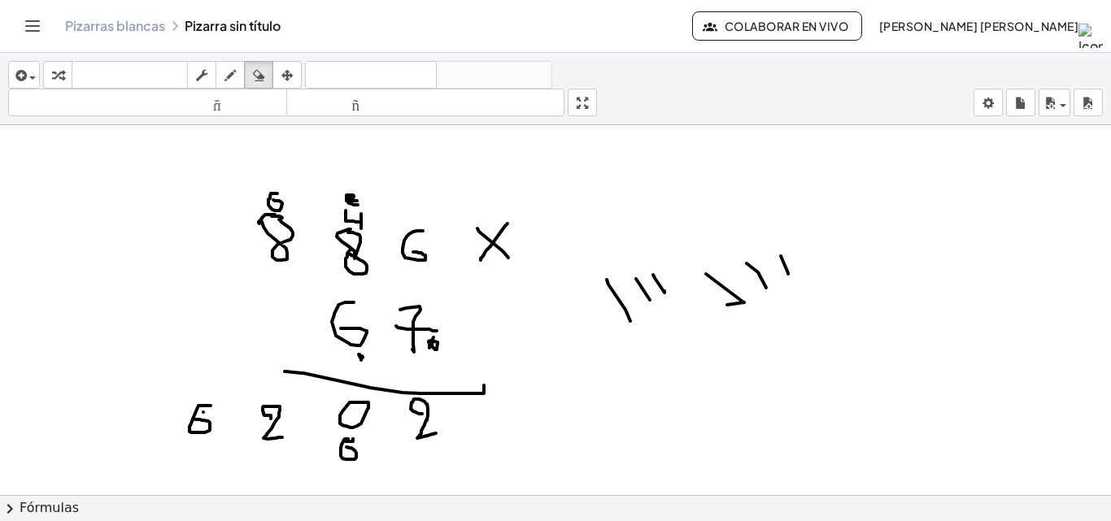
scroll to position [407, 0]
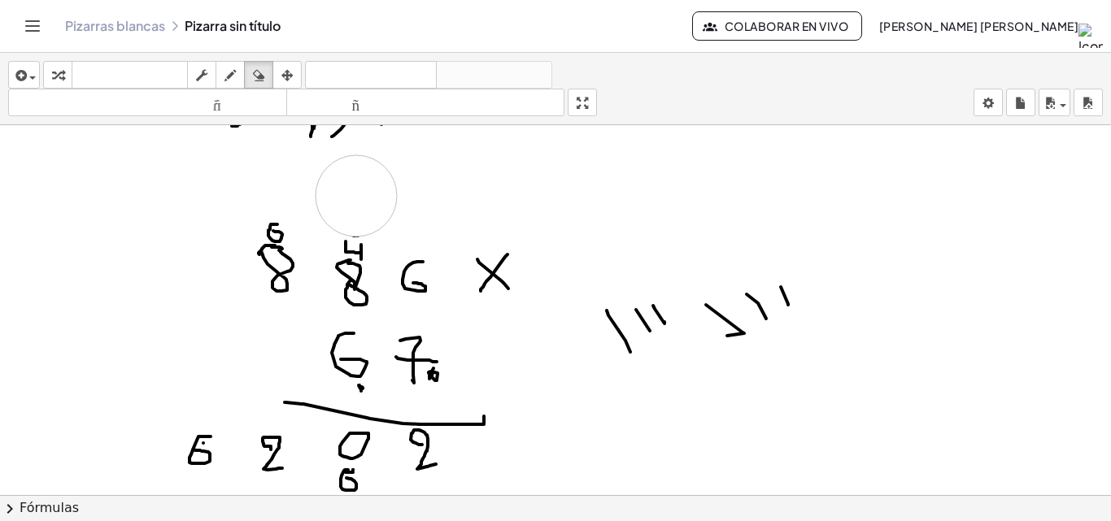
drag, startPoint x: 350, startPoint y: 189, endPoint x: 356, endPoint y: 196, distance: 9.8
click at [356, 196] on div at bounding box center [555, 153] width 1111 height 869
click at [233, 85] on button "dibujar" at bounding box center [230, 75] width 29 height 28
drag, startPoint x: 355, startPoint y: 223, endPoint x: 364, endPoint y: 239, distance: 18.6
click at [364, 239] on div at bounding box center [555, 153] width 1111 height 869
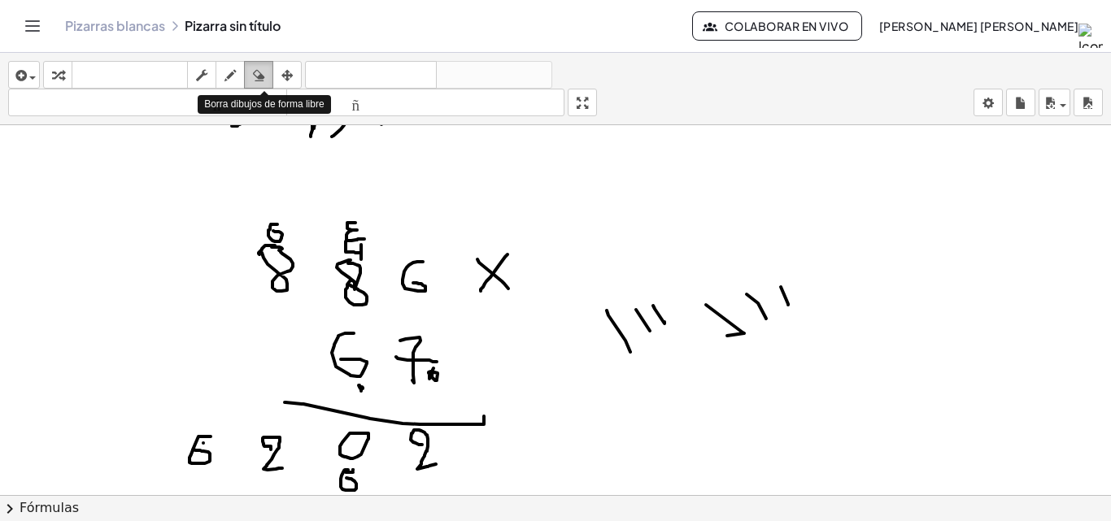
click at [257, 65] on div "button" at bounding box center [258, 75] width 21 height 20
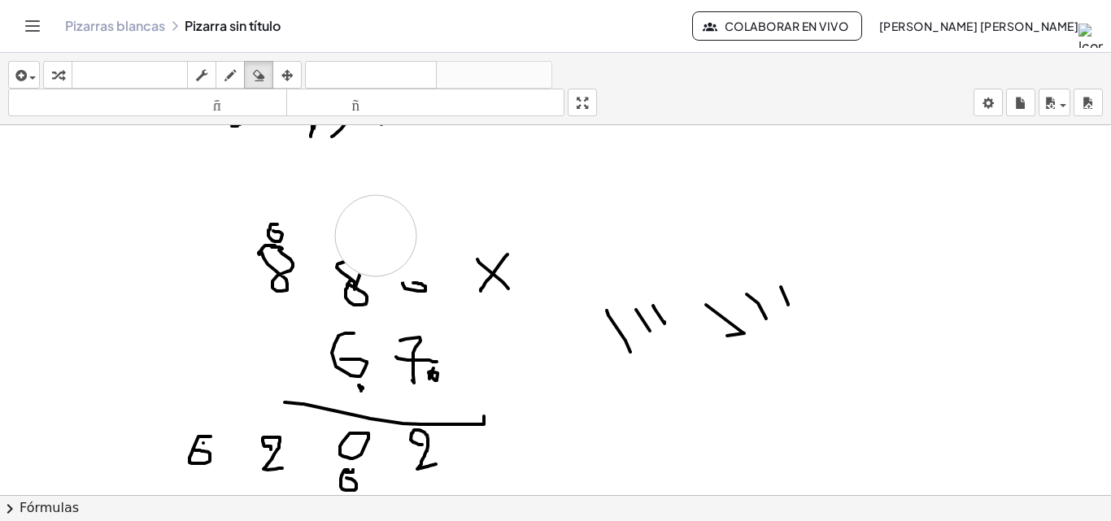
drag, startPoint x: 469, startPoint y: 172, endPoint x: 376, endPoint y: 236, distance: 113.0
click at [376, 236] on div at bounding box center [555, 153] width 1111 height 869
click at [229, 67] on icon "button" at bounding box center [230, 76] width 11 height 20
drag, startPoint x: 338, startPoint y: 261, endPoint x: 361, endPoint y: 274, distance: 26.9
click at [361, 274] on div at bounding box center [555, 153] width 1111 height 869
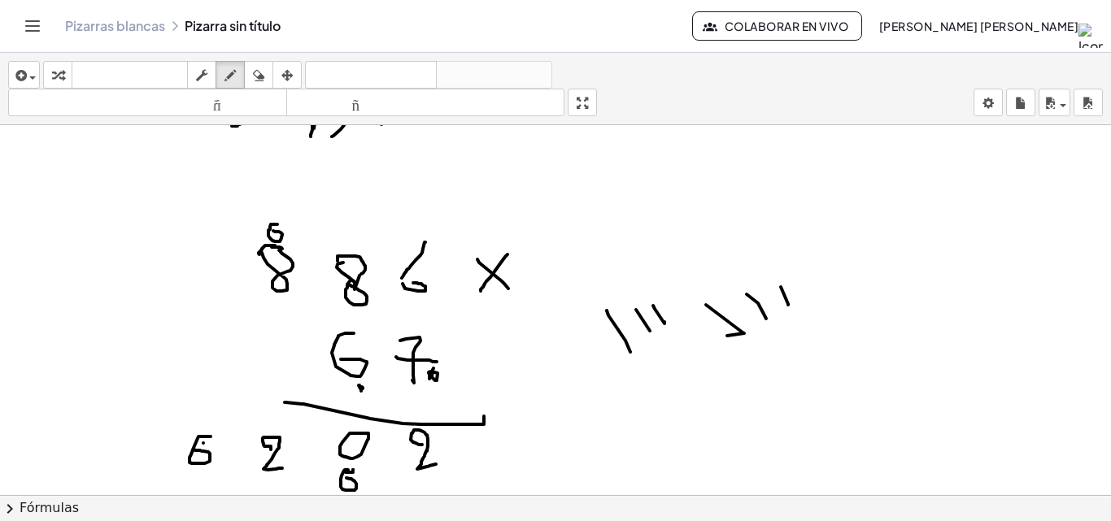
drag, startPoint x: 425, startPoint y: 242, endPoint x: 390, endPoint y: 276, distance: 48.9
click at [402, 279] on div at bounding box center [555, 153] width 1111 height 869
drag, startPoint x: 342, startPoint y: 228, endPoint x: 356, endPoint y: 246, distance: 23.1
click at [356, 246] on div at bounding box center [555, 153] width 1111 height 869
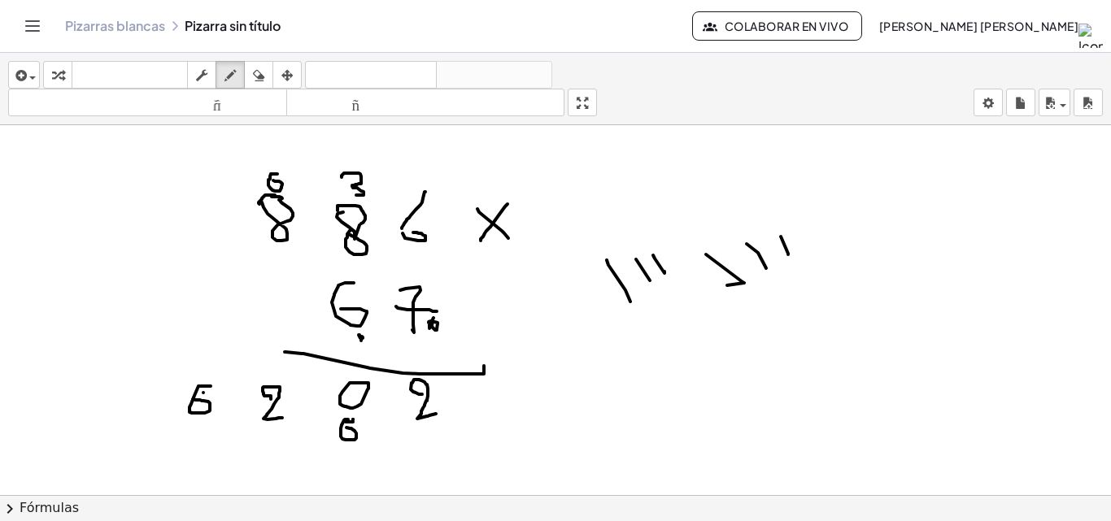
scroll to position [488, 0]
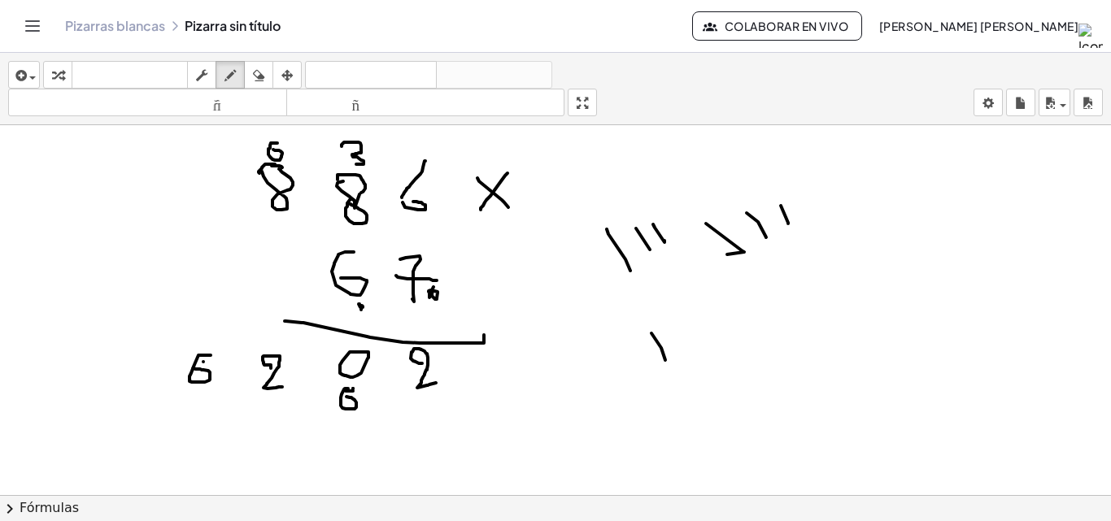
drag, startPoint x: 652, startPoint y: 334, endPoint x: 666, endPoint y: 342, distance: 17.2
click at [666, 361] on div at bounding box center [555, 71] width 1111 height 869
drag, startPoint x: 669, startPoint y: 339, endPoint x: 678, endPoint y: 354, distance: 17.2
click at [678, 354] on div at bounding box center [555, 71] width 1111 height 869
click at [696, 350] on div at bounding box center [555, 71] width 1111 height 869
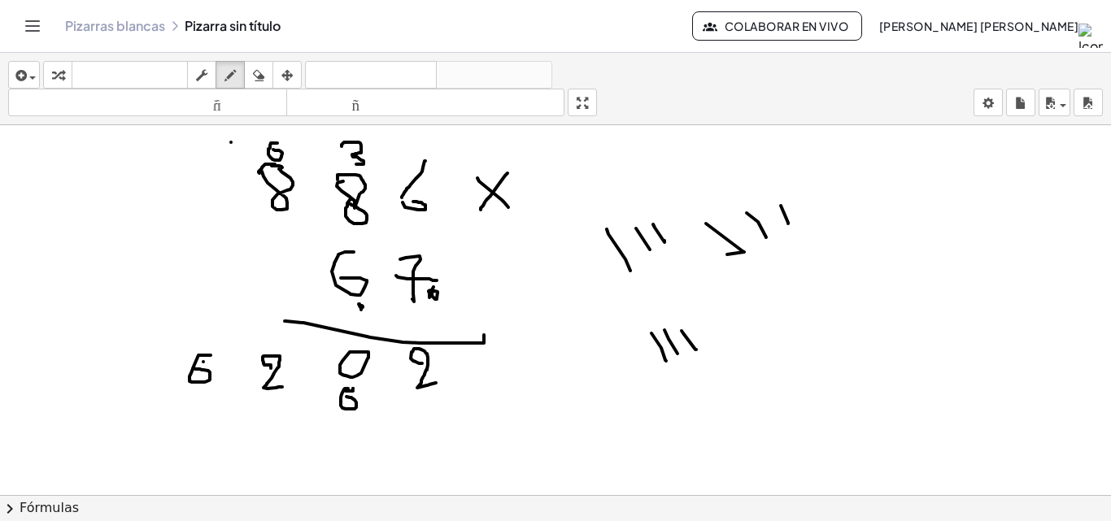
click at [231, 142] on div at bounding box center [555, 71] width 1111 height 869
click at [231, 146] on div at bounding box center [555, 71] width 1111 height 869
drag, startPoint x: 269, startPoint y: 405, endPoint x: 276, endPoint y: 419, distance: 15.3
click at [276, 419] on div at bounding box center [555, 71] width 1111 height 869
drag, startPoint x: 236, startPoint y: 147, endPoint x: 227, endPoint y: 168, distance: 23.0
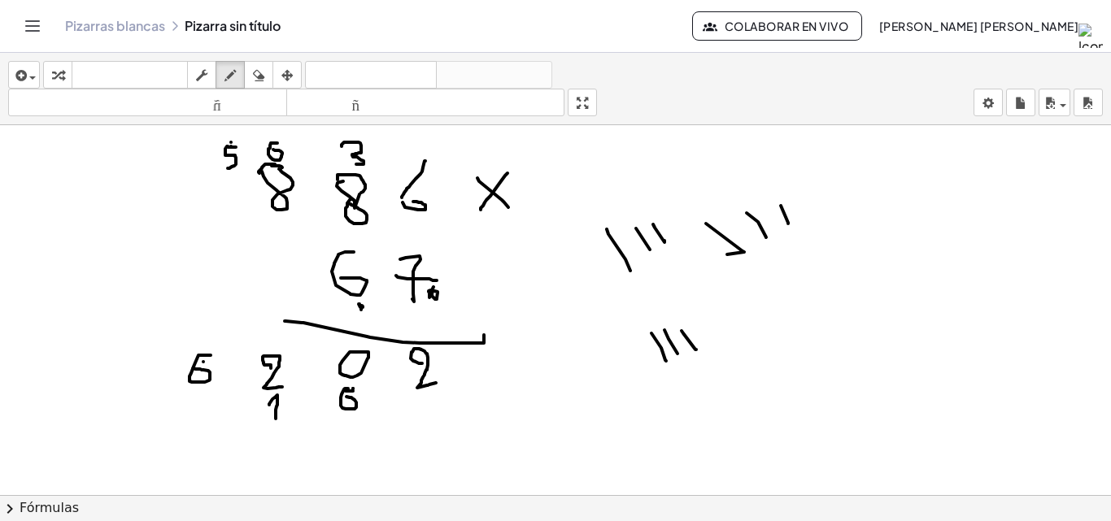
click at [227, 168] on div at bounding box center [555, 71] width 1111 height 869
drag, startPoint x: 793, startPoint y: 349, endPoint x: 801, endPoint y: 364, distance: 17.5
click at [801, 364] on div at bounding box center [555, 71] width 1111 height 869
drag, startPoint x: 818, startPoint y: 344, endPoint x: 840, endPoint y: 348, distance: 22.3
click at [819, 360] on div at bounding box center [555, 71] width 1111 height 869
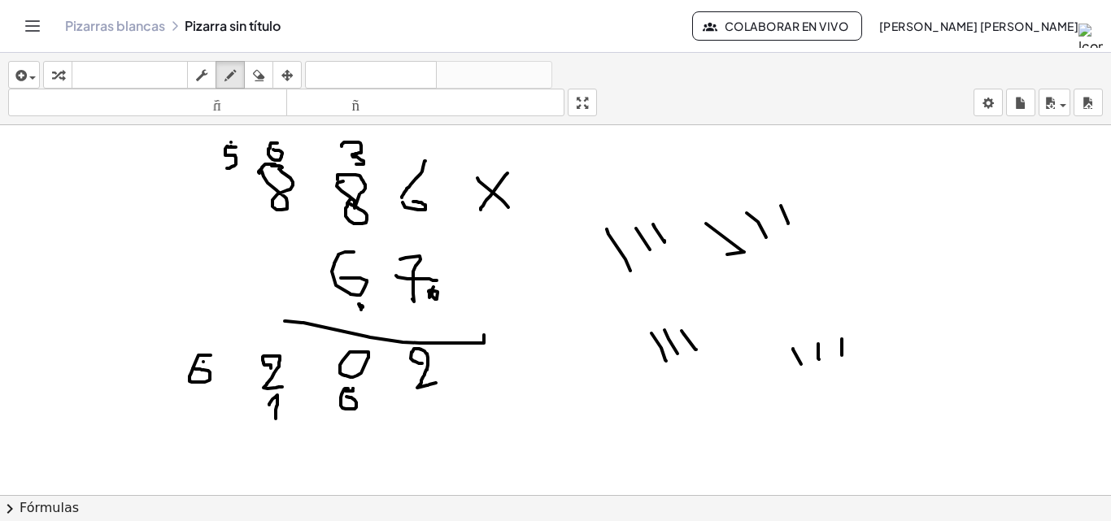
drag, startPoint x: 842, startPoint y: 339, endPoint x: 842, endPoint y: 355, distance: 16.3
click at [842, 355] on div at bounding box center [555, 71] width 1111 height 869
click at [854, 349] on div at bounding box center [555, 71] width 1111 height 869
click at [865, 348] on div at bounding box center [555, 71] width 1111 height 869
click at [200, 418] on div at bounding box center [555, 71] width 1111 height 869
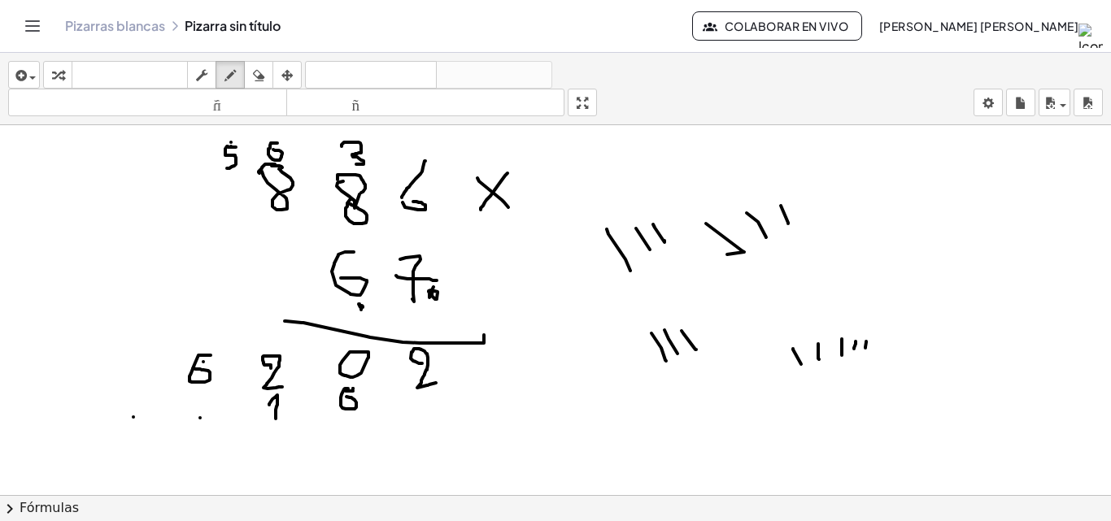
click at [133, 417] on div at bounding box center [555, 71] width 1111 height 869
drag, startPoint x: 188, startPoint y: 419, endPoint x: 198, endPoint y: 444, distance: 27.0
click at [201, 444] on div at bounding box center [555, 71] width 1111 height 869
click at [150, 418] on div at bounding box center [555, 71] width 1111 height 869
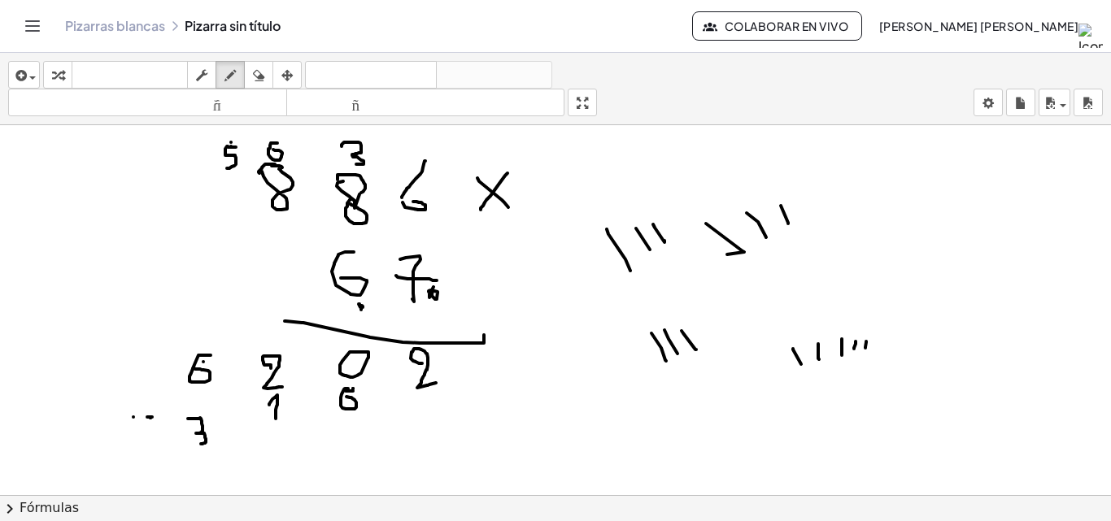
click at [147, 417] on div at bounding box center [555, 71] width 1111 height 869
drag, startPoint x: 144, startPoint y: 417, endPoint x: 136, endPoint y: 444, distance: 28.0
click at [136, 444] on div at bounding box center [555, 71] width 1111 height 869
click at [135, 444] on div at bounding box center [555, 71] width 1111 height 869
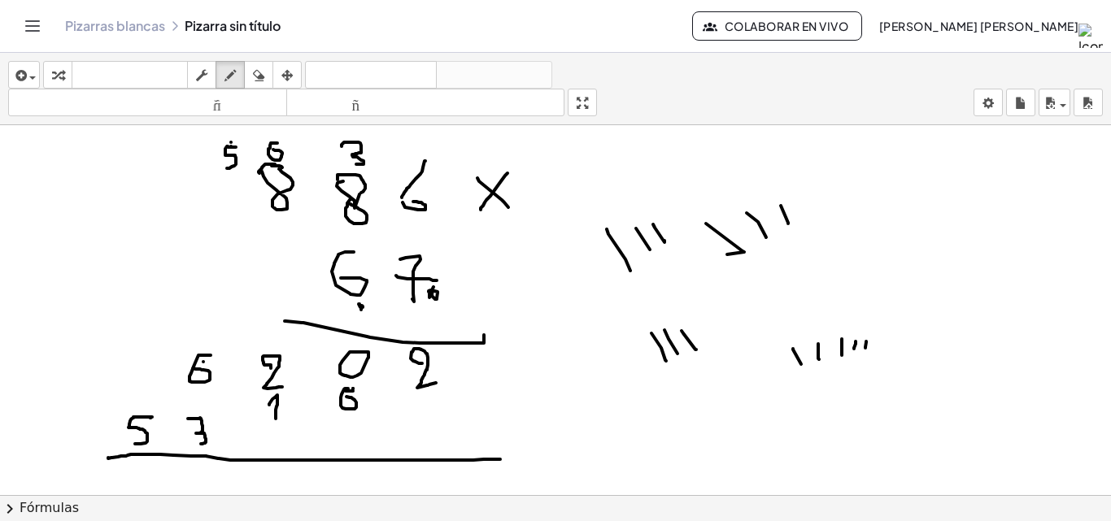
drag, startPoint x: 108, startPoint y: 459, endPoint x: 500, endPoint y: 460, distance: 392.1
click at [500, 460] on div at bounding box center [555, 71] width 1111 height 869
drag, startPoint x: 455, startPoint y: 371, endPoint x: 478, endPoint y: 377, distance: 24.3
click at [477, 377] on div at bounding box center [555, 71] width 1111 height 869
click at [482, 377] on div at bounding box center [555, 71] width 1111 height 869
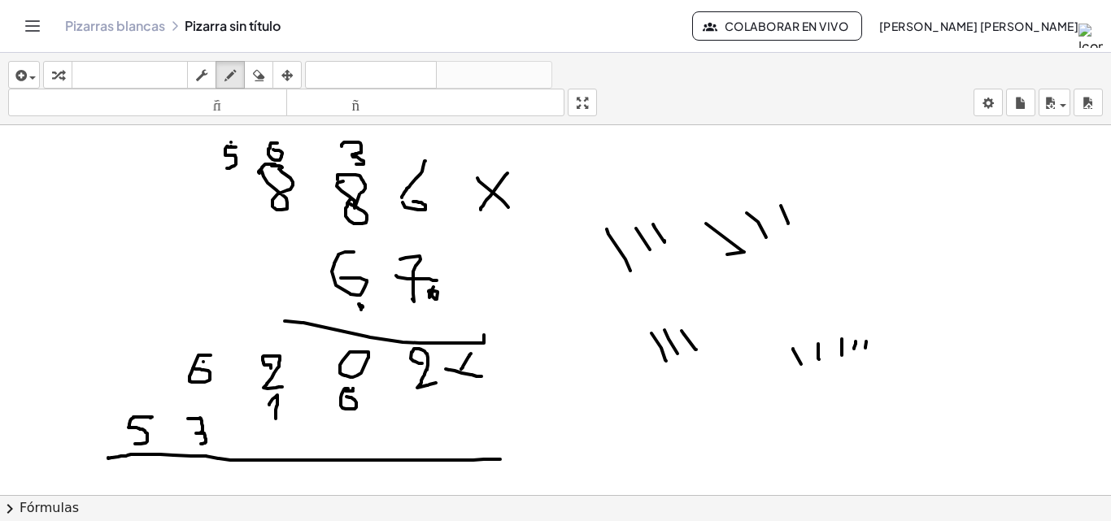
drag, startPoint x: 471, startPoint y: 354, endPoint x: 461, endPoint y: 369, distance: 18.3
click at [461, 369] on div at bounding box center [555, 71] width 1111 height 869
drag, startPoint x: 469, startPoint y: 355, endPoint x: 456, endPoint y: 383, distance: 30.2
click at [456, 383] on div at bounding box center [555, 71] width 1111 height 869
drag, startPoint x: 269, startPoint y: 66, endPoint x: 303, endPoint y: 131, distance: 73.1
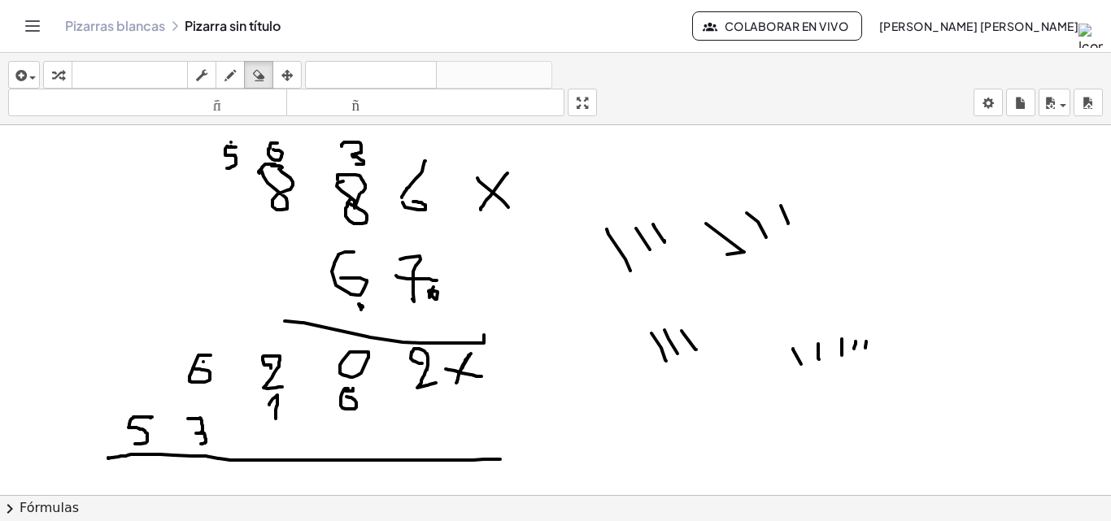
click at [273, 76] on button "borrar" at bounding box center [258, 75] width 29 height 28
drag, startPoint x: 584, startPoint y: 391, endPoint x: 482, endPoint y: 361, distance: 106.0
click at [482, 361] on div at bounding box center [555, 71] width 1111 height 869
click at [240, 64] on button "dibujar" at bounding box center [230, 75] width 29 height 28
drag, startPoint x: 473, startPoint y: 363, endPoint x: 496, endPoint y: 370, distance: 24.7
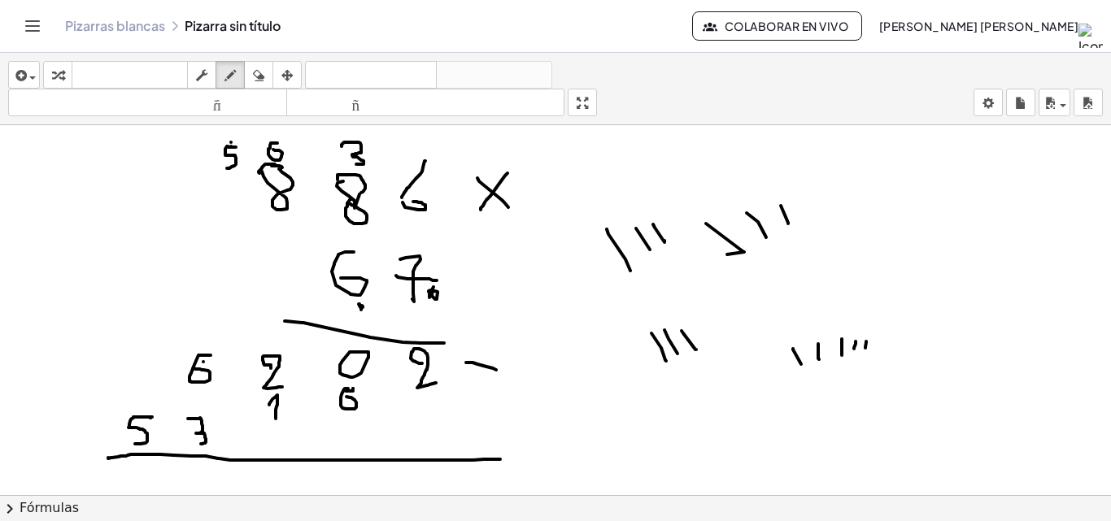
click at [496, 370] on div at bounding box center [555, 71] width 1111 height 869
drag, startPoint x: 482, startPoint y: 359, endPoint x: 475, endPoint y: 385, distance: 26.8
click at [475, 385] on div at bounding box center [555, 71] width 1111 height 869
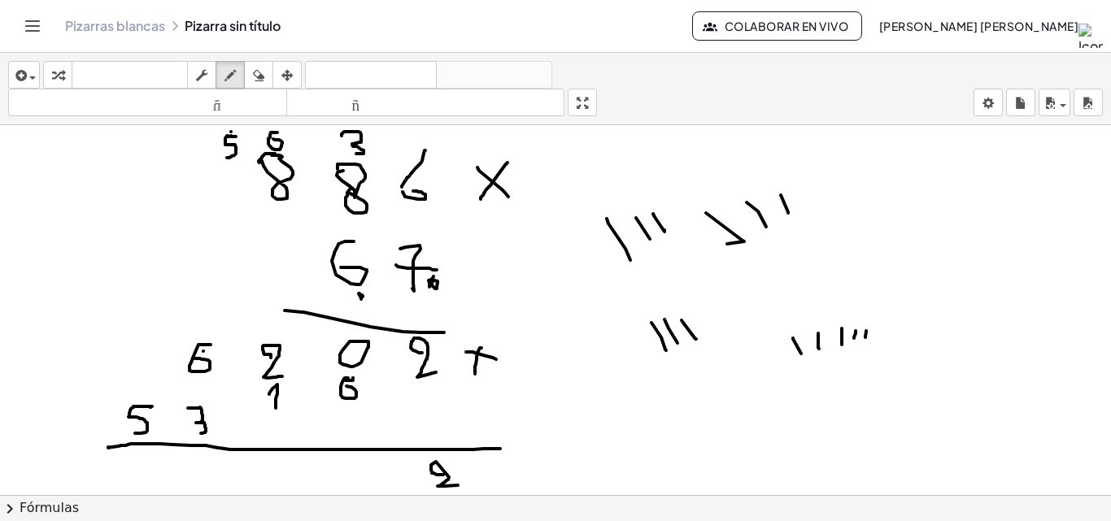
drag, startPoint x: 443, startPoint y: 475, endPoint x: 458, endPoint y: 486, distance: 18.1
click at [458, 486] on div at bounding box center [555, 182] width 1111 height 1110
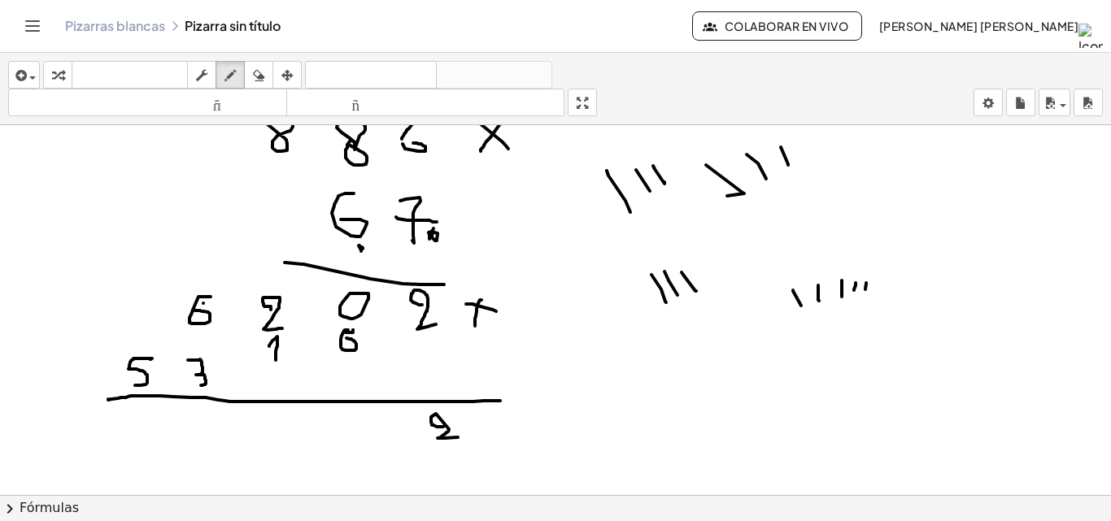
scroll to position [580, 0]
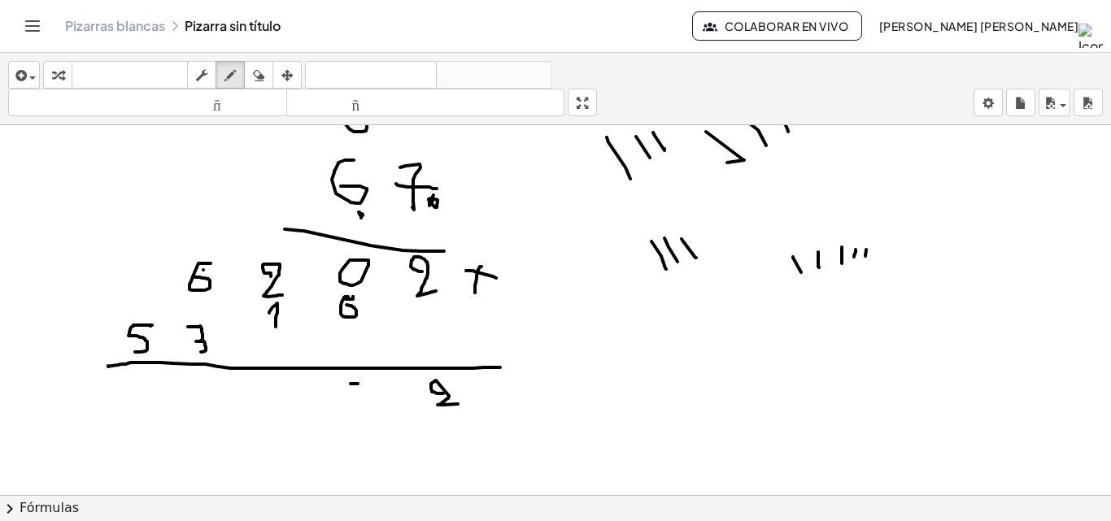
drag, startPoint x: 358, startPoint y: 384, endPoint x: 345, endPoint y: 386, distance: 13.1
click at [347, 384] on div at bounding box center [555, 100] width 1111 height 1110
drag, startPoint x: 345, startPoint y: 386, endPoint x: 343, endPoint y: 406, distance: 20.4
click at [343, 406] on div at bounding box center [555, 100] width 1111 height 1110
drag, startPoint x: 269, startPoint y: 390, endPoint x: 281, endPoint y: 416, distance: 28.7
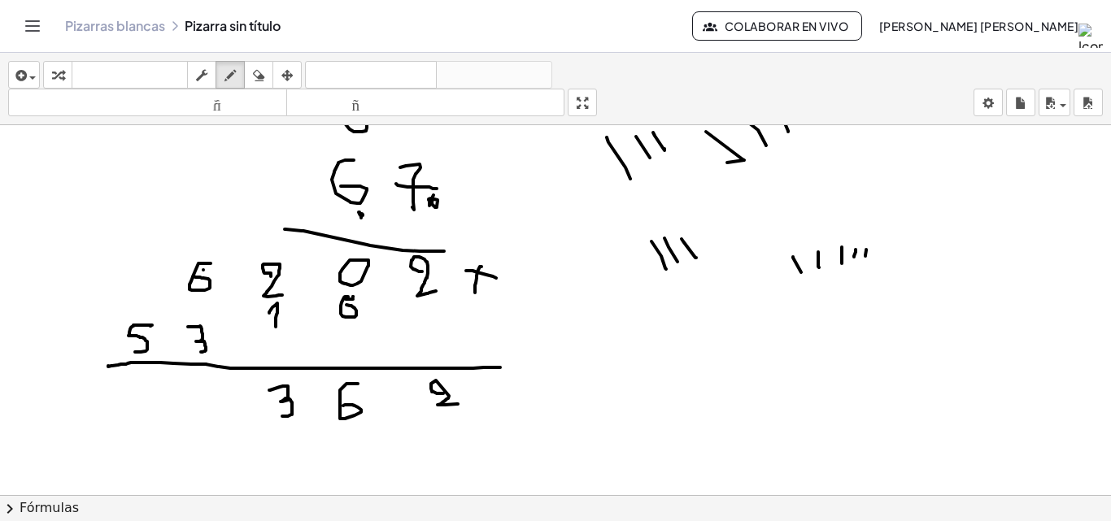
click at [281, 416] on div at bounding box center [555, 100] width 1111 height 1110
drag, startPoint x: 212, startPoint y: 385, endPoint x: 211, endPoint y: 413, distance: 28.5
click at [211, 413] on div at bounding box center [555, 100] width 1111 height 1110
drag, startPoint x: 157, startPoint y: 386, endPoint x: 140, endPoint y: 420, distance: 37.5
click at [140, 420] on div at bounding box center [555, 100] width 1111 height 1110
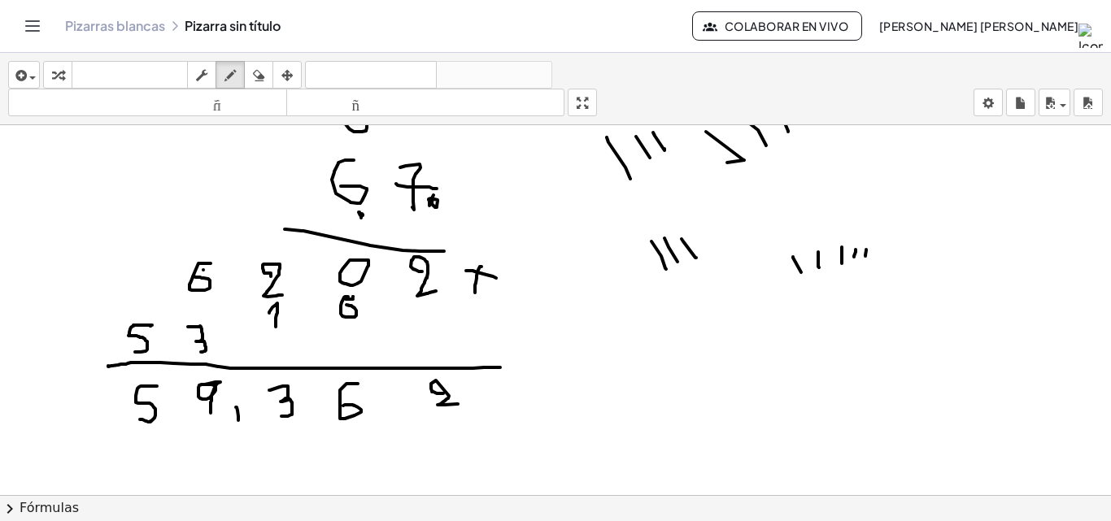
drag, startPoint x: 236, startPoint y: 408, endPoint x: 236, endPoint y: 421, distance: 13.0
click at [238, 421] on div at bounding box center [555, 100] width 1111 height 1110
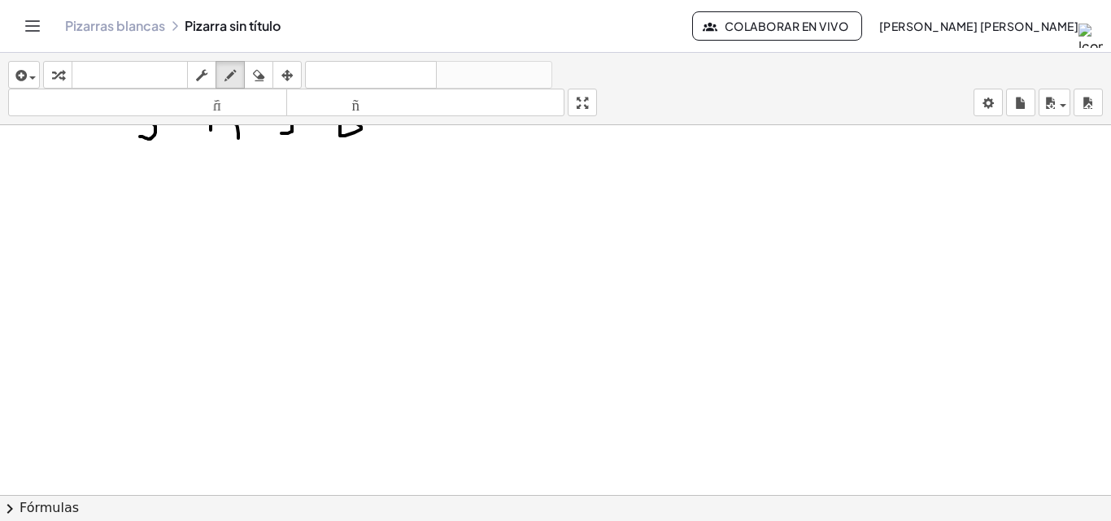
scroll to position [903, 0]
drag, startPoint x: 322, startPoint y: 268, endPoint x: 317, endPoint y: 287, distance: 20.1
drag, startPoint x: 319, startPoint y: 281, endPoint x: 307, endPoint y: 279, distance: 11.5
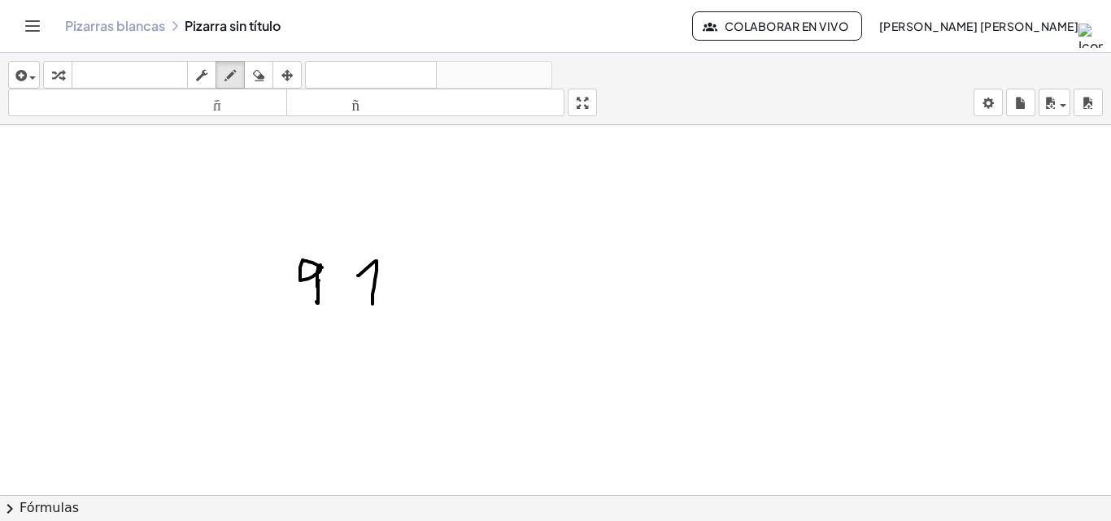
drag, startPoint x: 358, startPoint y: 276, endPoint x: 373, endPoint y: 304, distance: 32.0
drag, startPoint x: 255, startPoint y: 79, endPoint x: 412, endPoint y: 456, distance: 408.0
click at [281, 167] on div "insertar Seleccione uno: Expresión matemática Función Texto Vídeo de YouTube Gr…" at bounding box center [555, 287] width 1111 height 469
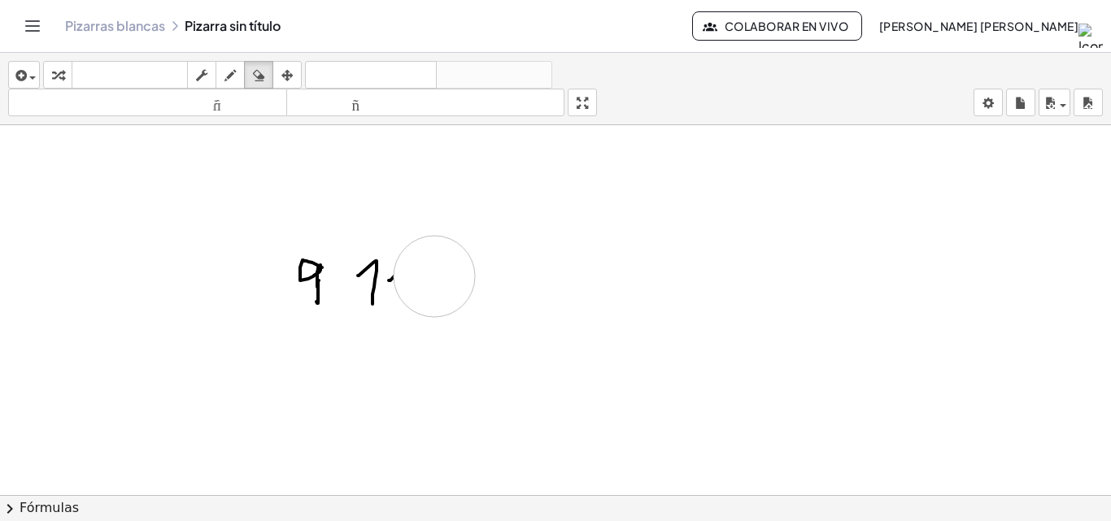
drag, startPoint x: 452, startPoint y: 334, endPoint x: 434, endPoint y: 277, distance: 60.5
click at [227, 72] on icon "button" at bounding box center [230, 76] width 11 height 20
drag, startPoint x: 390, startPoint y: 286, endPoint x: 399, endPoint y: 303, distance: 18.9
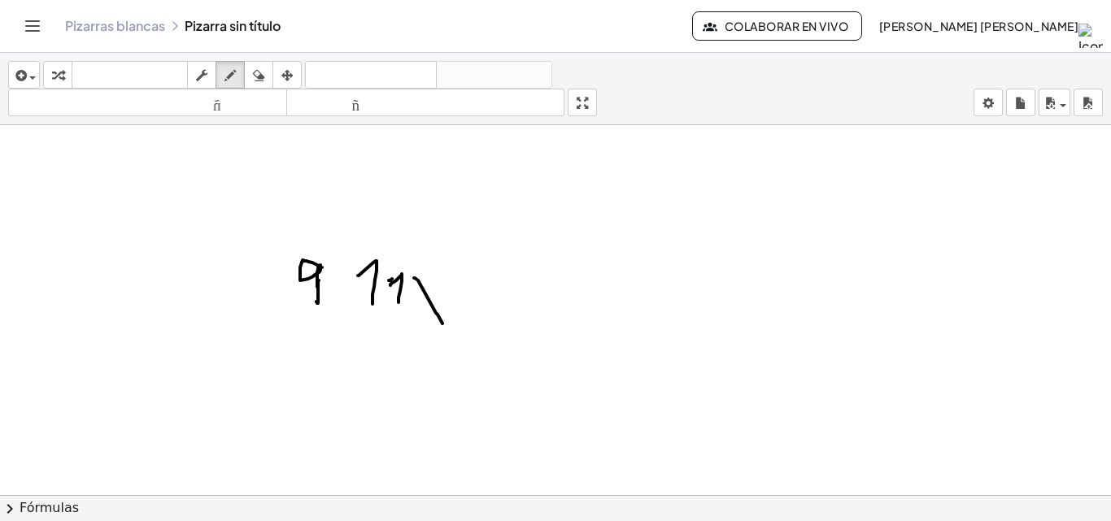
drag, startPoint x: 414, startPoint y: 278, endPoint x: 443, endPoint y: 324, distance: 53.7
drag, startPoint x: 438, startPoint y: 275, endPoint x: 412, endPoint y: 324, distance: 55.3
drag, startPoint x: 310, startPoint y: 327, endPoint x: 316, endPoint y: 318, distance: 10.6
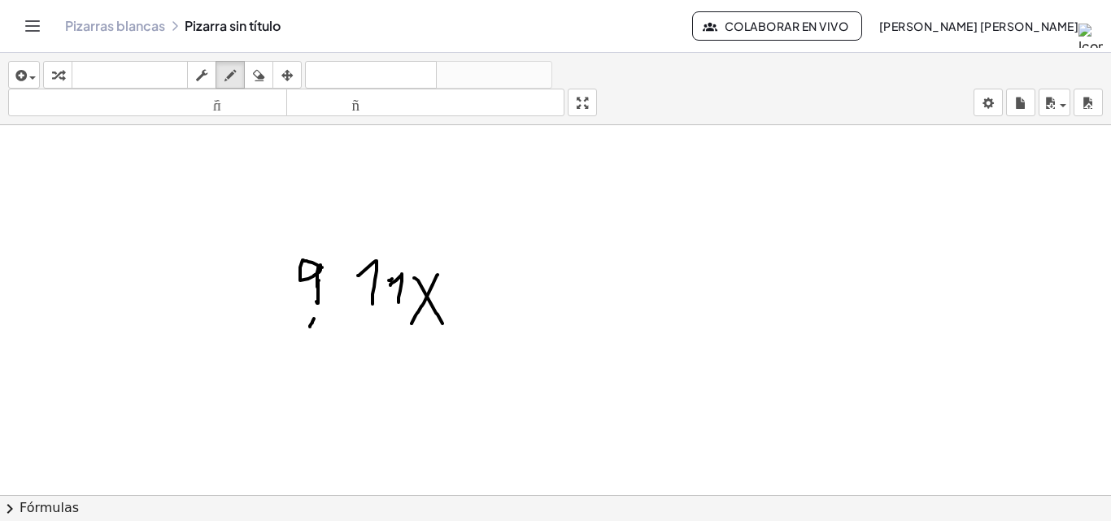
drag, startPoint x: 368, startPoint y: 328, endPoint x: 374, endPoint y: 355, distance: 28.4
drag, startPoint x: 387, startPoint y: 341, endPoint x: 384, endPoint y: 368, distance: 27.8
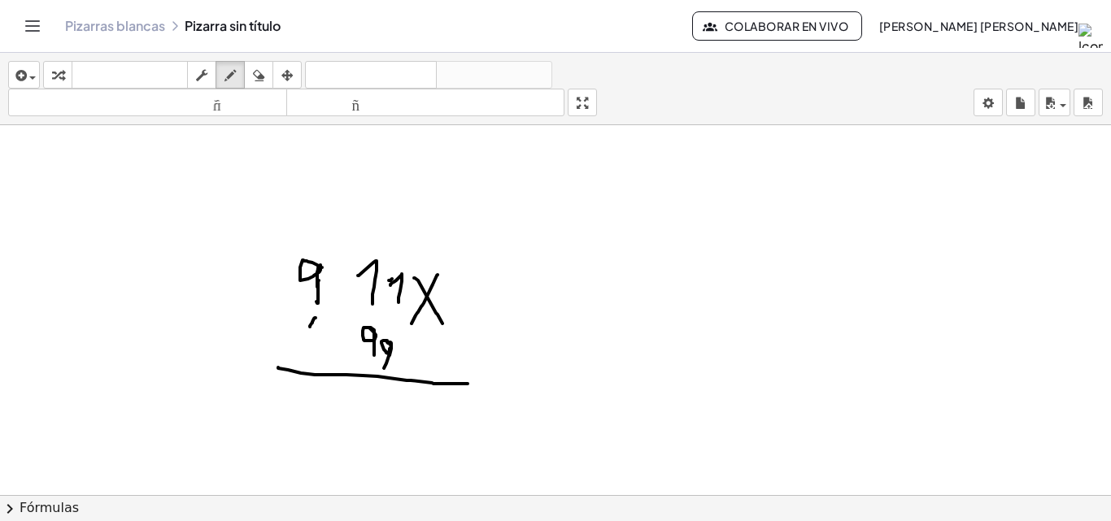
drag, startPoint x: 278, startPoint y: 368, endPoint x: 468, endPoint y: 379, distance: 189.9
click at [264, 79] on icon "button" at bounding box center [258, 76] width 11 height 20
drag, startPoint x: 441, startPoint y: 353, endPoint x: 374, endPoint y: 364, distance: 67.5
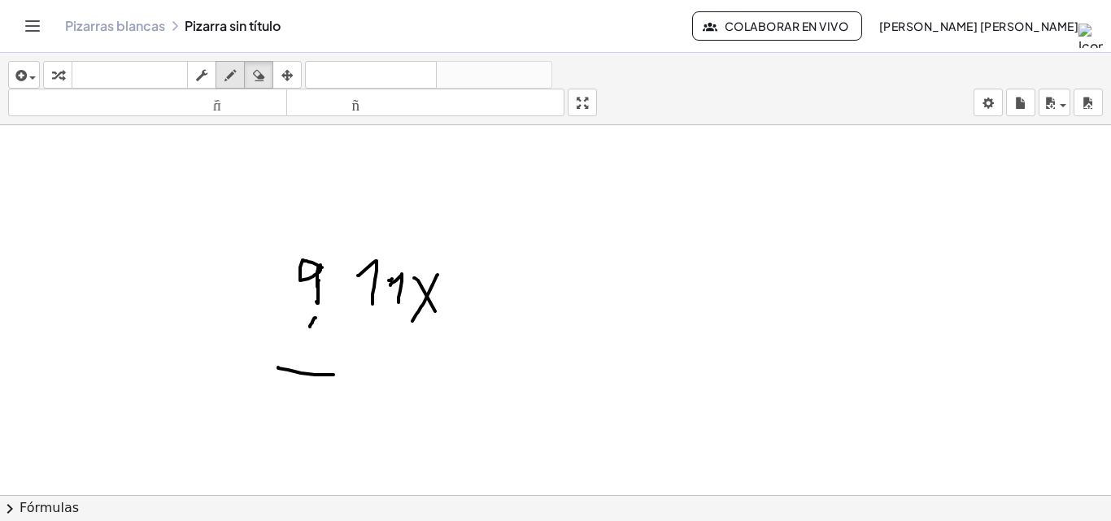
click at [229, 72] on icon "button" at bounding box center [230, 76] width 11 height 20
drag, startPoint x: 374, startPoint y: 346, endPoint x: 371, endPoint y: 364, distance: 18.2
drag, startPoint x: 397, startPoint y: 341, endPoint x: 398, endPoint y: 369, distance: 28.5
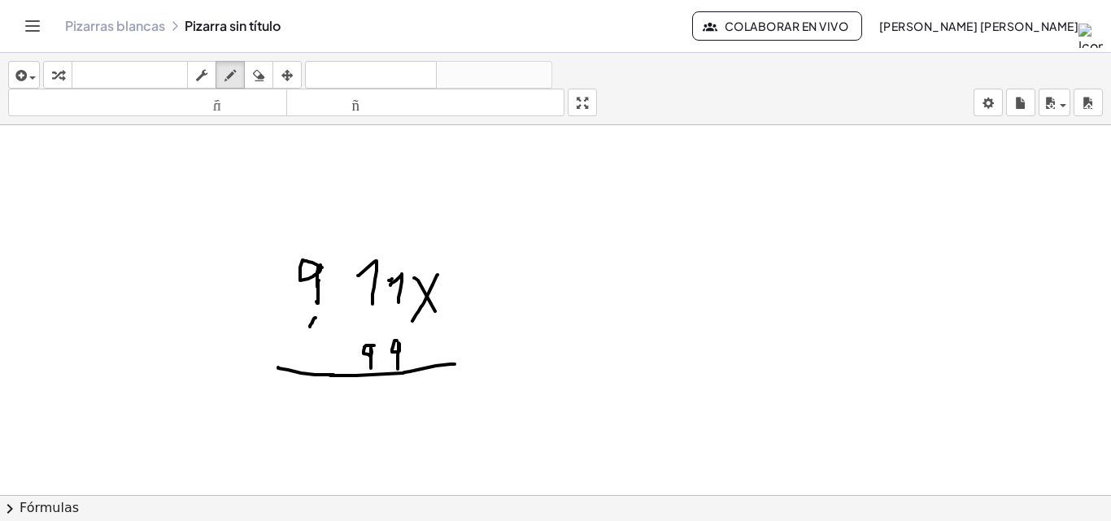
drag, startPoint x: 330, startPoint y: 376, endPoint x: 455, endPoint y: 364, distance: 125.0
drag, startPoint x: 399, startPoint y: 382, endPoint x: 411, endPoint y: 408, distance: 28.4
drag, startPoint x: 374, startPoint y: 386, endPoint x: 377, endPoint y: 408, distance: 21.4
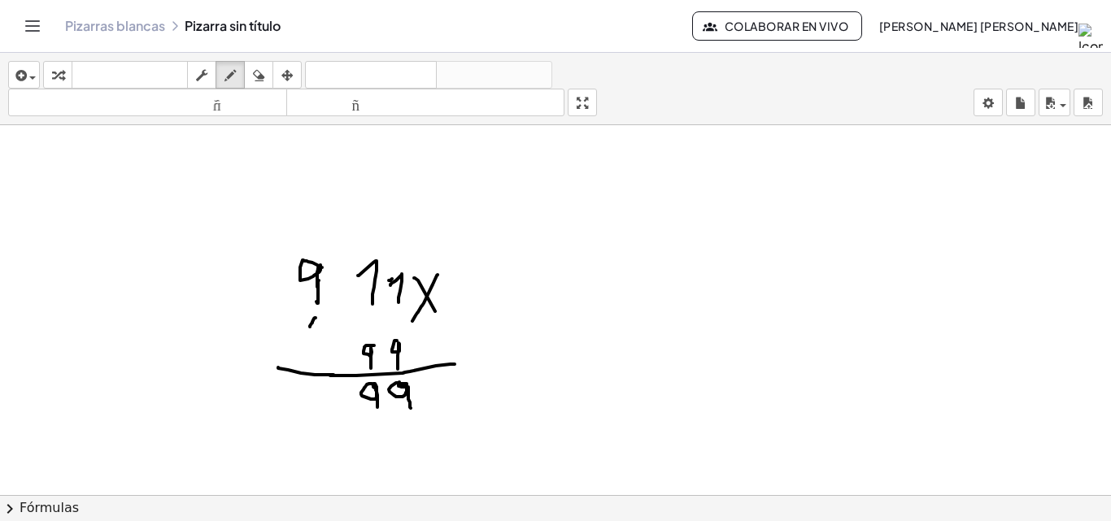
drag, startPoint x: 288, startPoint y: 410, endPoint x: 302, endPoint y: 428, distance: 22.6
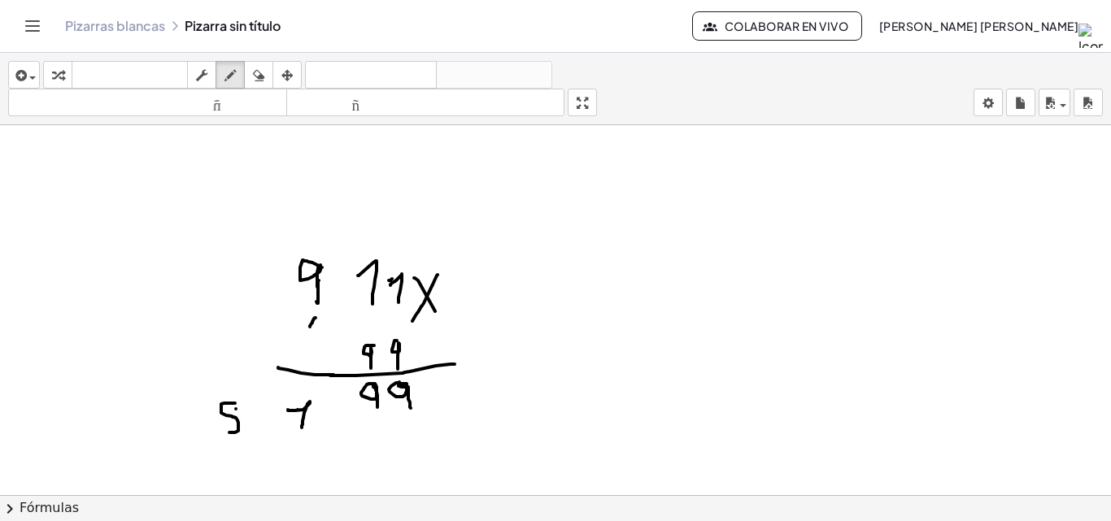
drag, startPoint x: 235, startPoint y: 403, endPoint x: 226, endPoint y: 433, distance: 30.6
drag, startPoint x: 226, startPoint y: 432, endPoint x: 233, endPoint y: 407, distance: 26.0
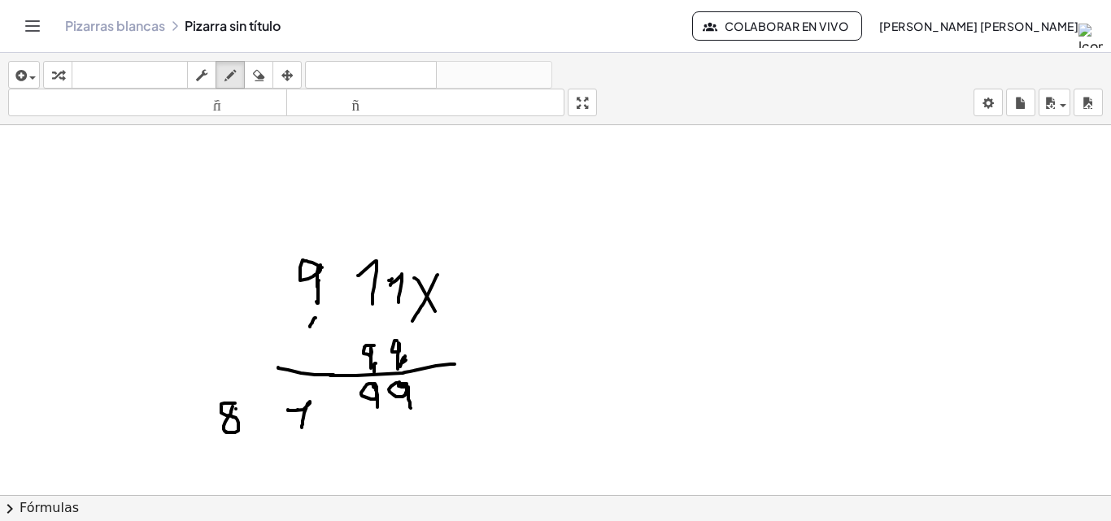
drag, startPoint x: 376, startPoint y: 364, endPoint x: 358, endPoint y: 355, distance: 19.7
drag, startPoint x: 362, startPoint y: 447, endPoint x: 358, endPoint y: 489, distance: 42.5
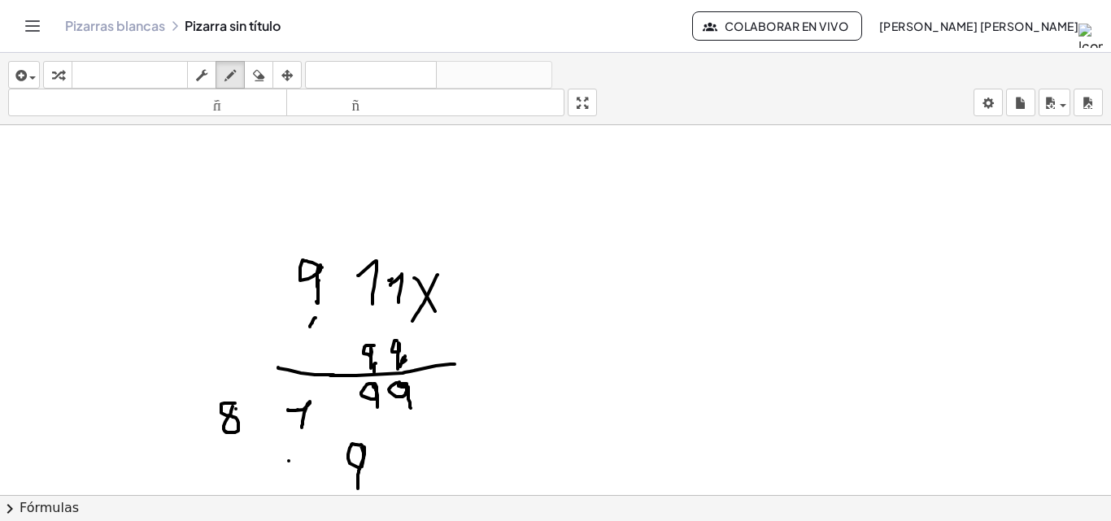
drag, startPoint x: 290, startPoint y: 462, endPoint x: 283, endPoint y: 488, distance: 27.0
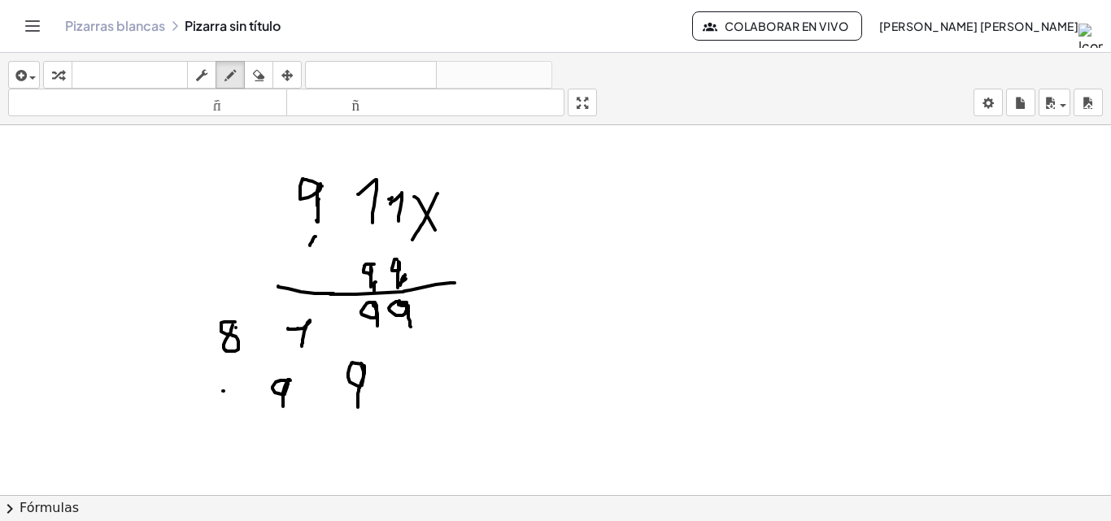
drag, startPoint x: 218, startPoint y: 395, endPoint x: 229, endPoint y: 425, distance: 32.7
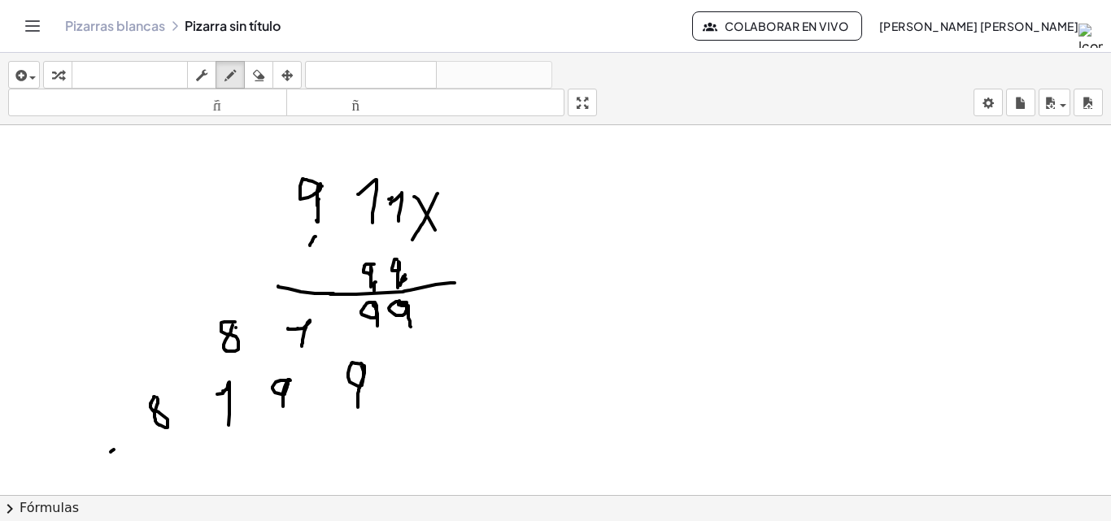
drag, startPoint x: 114, startPoint y: 450, endPoint x: 416, endPoint y: 467, distance: 302.3
drag, startPoint x: 417, startPoint y: 301, endPoint x: 443, endPoint y: 303, distance: 25.3
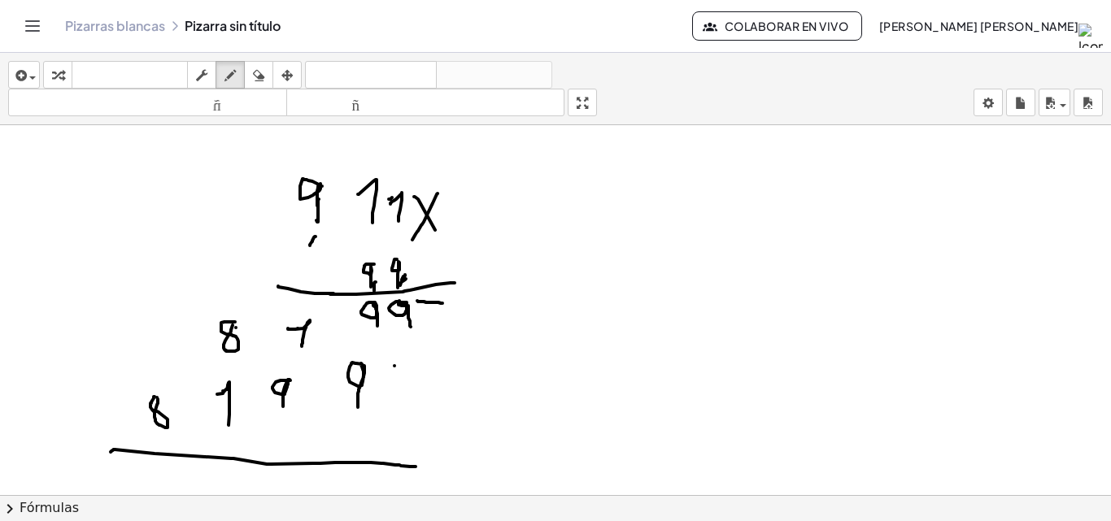
drag, startPoint x: 431, startPoint y: 293, endPoint x: 431, endPoint y: 311, distance: 17.9
drag, startPoint x: 355, startPoint y: 474, endPoint x: 347, endPoint y: 477, distance: 8.8
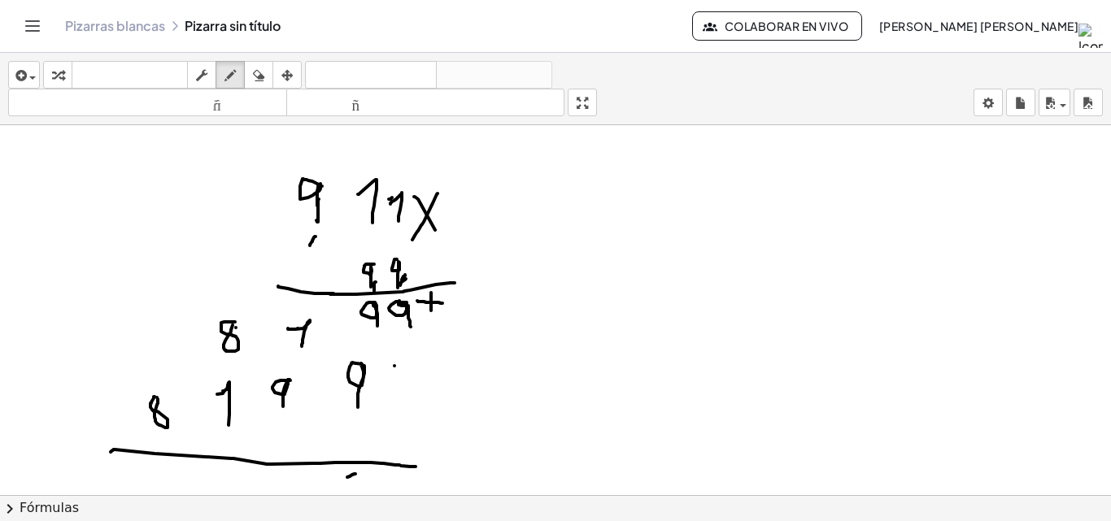
scroll to position [1066, 0]
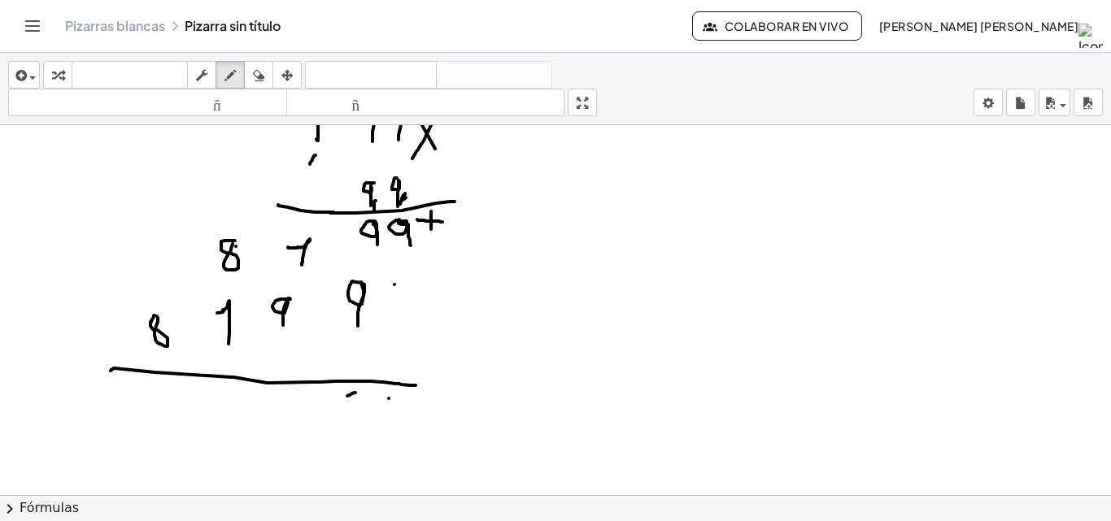
drag, startPoint x: 390, startPoint y: 397, endPoint x: 399, endPoint y: 434, distance: 37.9
drag, startPoint x: 298, startPoint y: 229, endPoint x: 302, endPoint y: 238, distance: 9.1
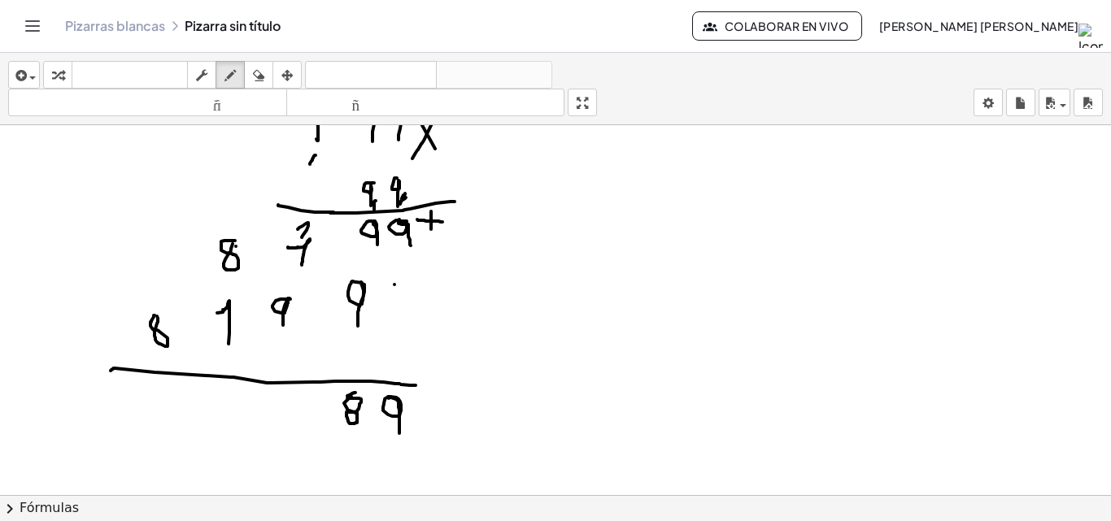
drag, startPoint x: 278, startPoint y: 412, endPoint x: 280, endPoint y: 426, distance: 14.7
drag, startPoint x: 221, startPoint y: 225, endPoint x: 242, endPoint y: 231, distance: 21.1
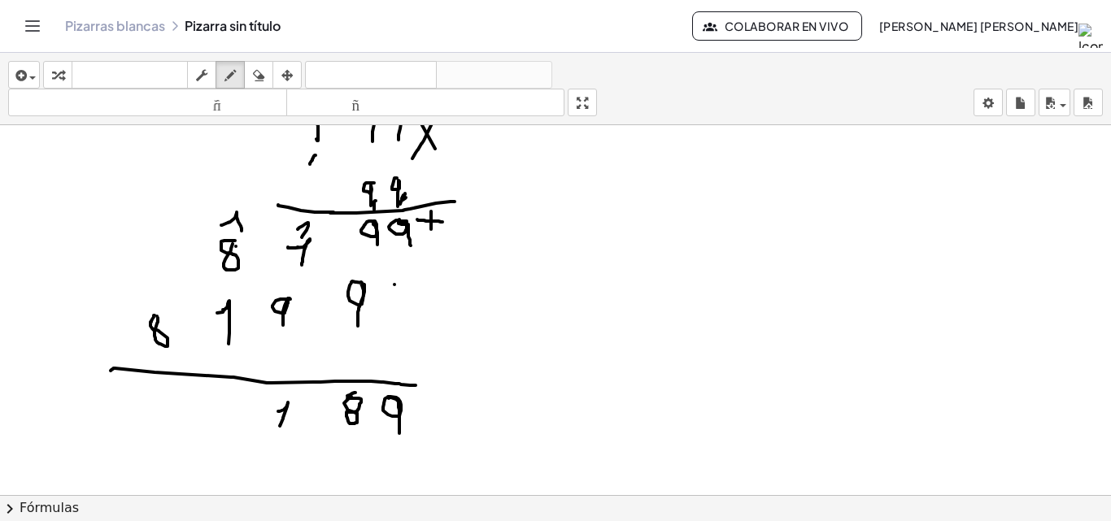
drag, startPoint x: 223, startPoint y: 397, endPoint x: 215, endPoint y: 391, distance: 9.9
drag, startPoint x: 152, startPoint y: 297, endPoint x: 161, endPoint y: 299, distance: 9.1
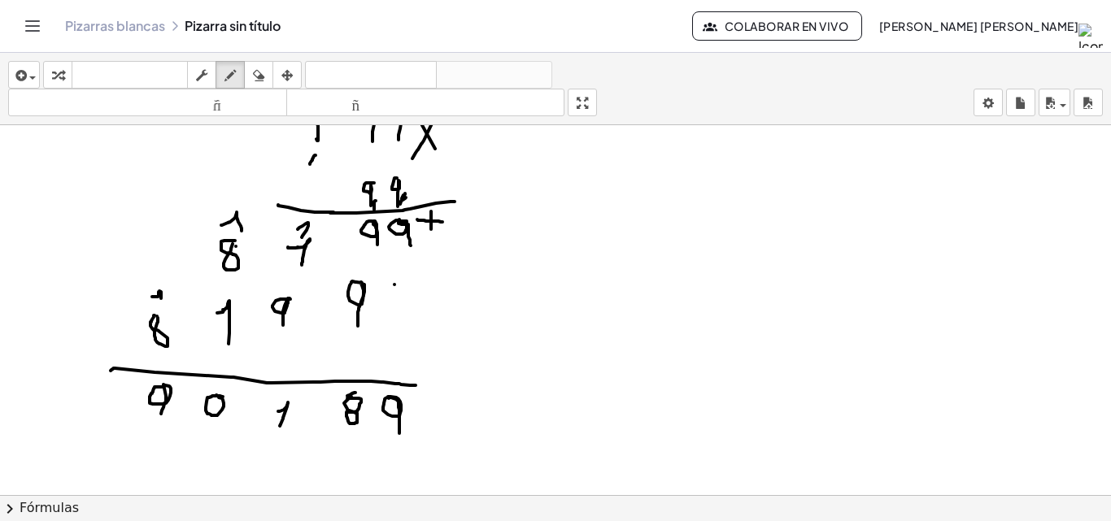
drag, startPoint x: 163, startPoint y: 387, endPoint x: 158, endPoint y: 414, distance: 27.3
drag, startPoint x: 167, startPoint y: 389, endPoint x: 173, endPoint y: 403, distance: 16.0
drag, startPoint x: 248, startPoint y: 418, endPoint x: 246, endPoint y: 429, distance: 11.5
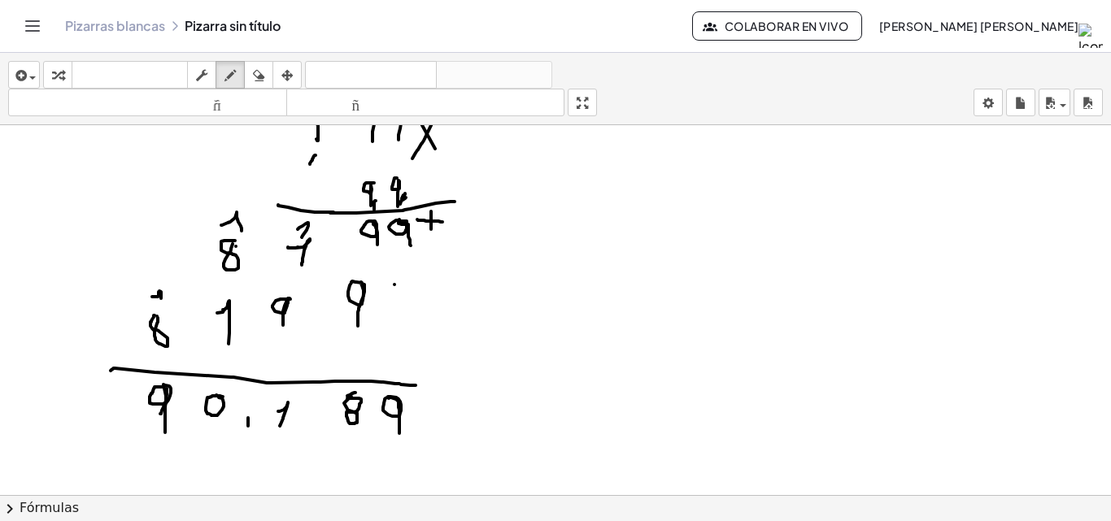
drag, startPoint x: 646, startPoint y: 241, endPoint x: 688, endPoint y: 233, distance: 42.9
drag, startPoint x: 700, startPoint y: 225, endPoint x: 694, endPoint y: 213, distance: 13.5
